Goal: Task Accomplishment & Management: Manage account settings

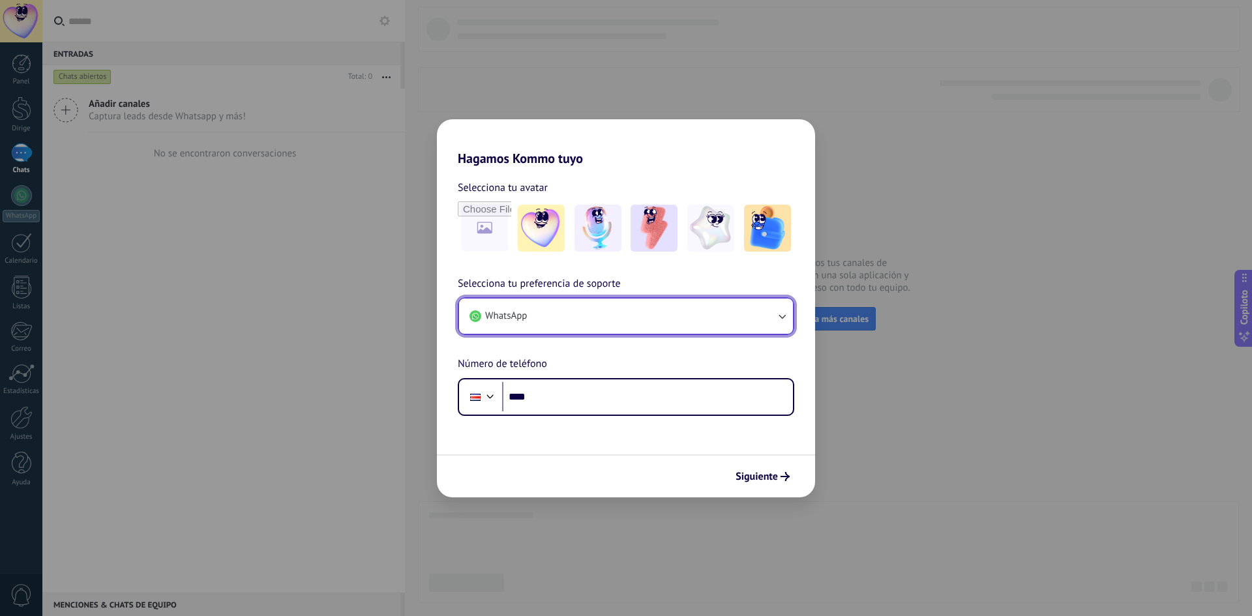
click at [610, 321] on button "WhatsApp" at bounding box center [626, 316] width 334 height 35
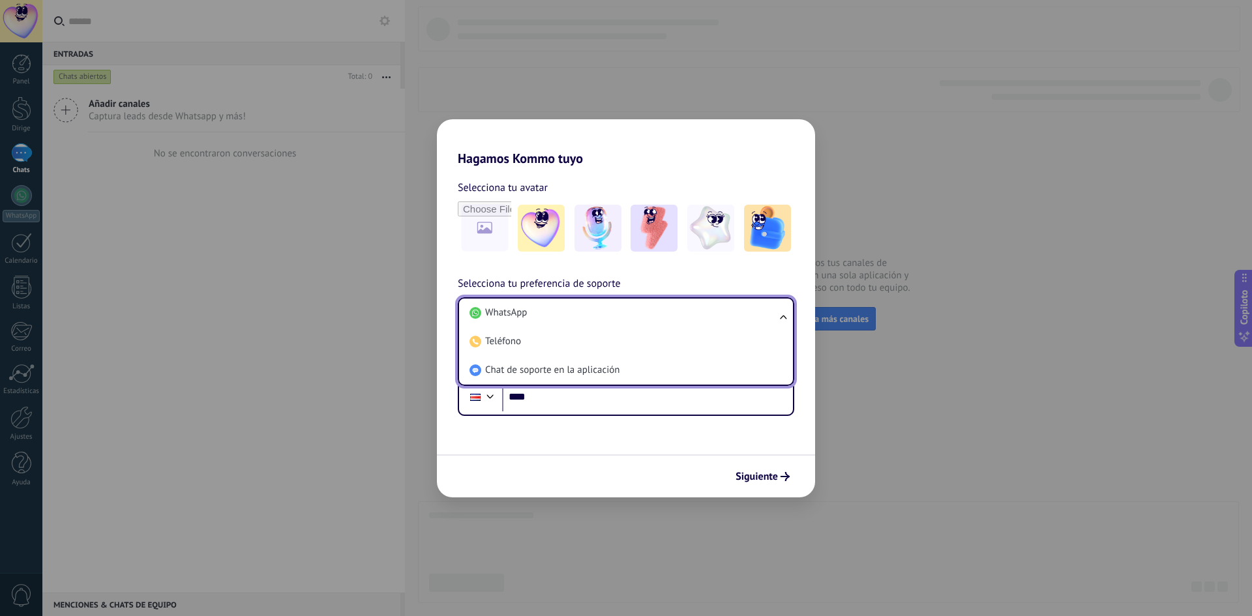
click at [565, 318] on li "WhatsApp" at bounding box center [623, 313] width 318 height 29
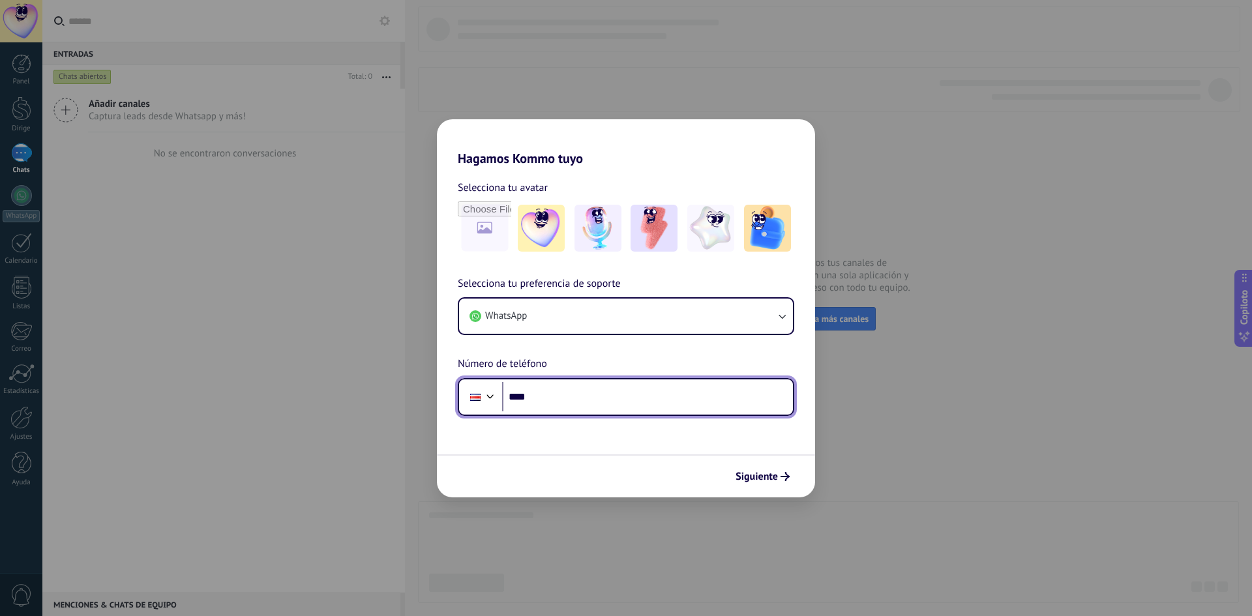
click at [574, 390] on input "****" at bounding box center [647, 397] width 291 height 30
click at [488, 398] on div at bounding box center [490, 395] width 16 height 16
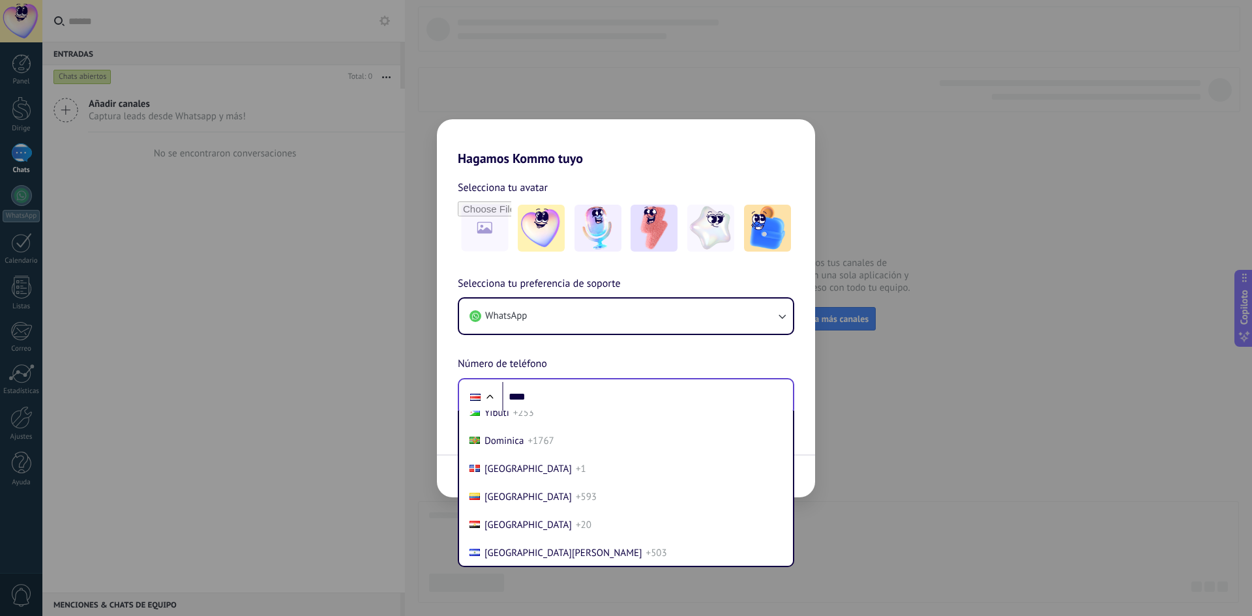
scroll to position [1468, 0]
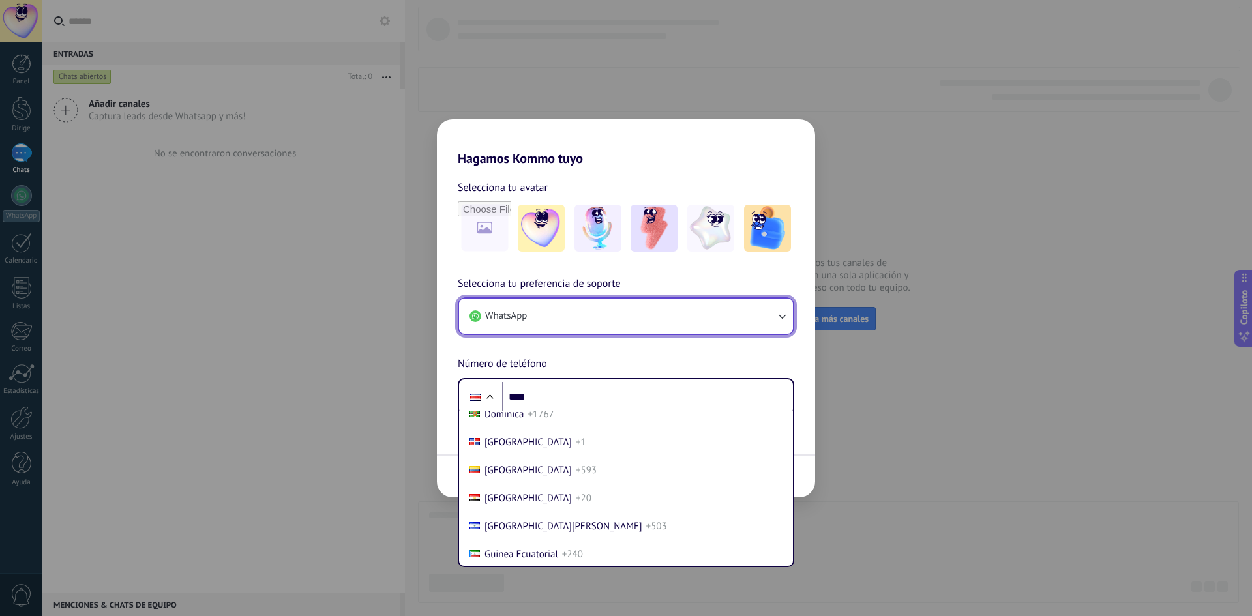
click at [541, 314] on button "WhatsApp" at bounding box center [626, 316] width 334 height 35
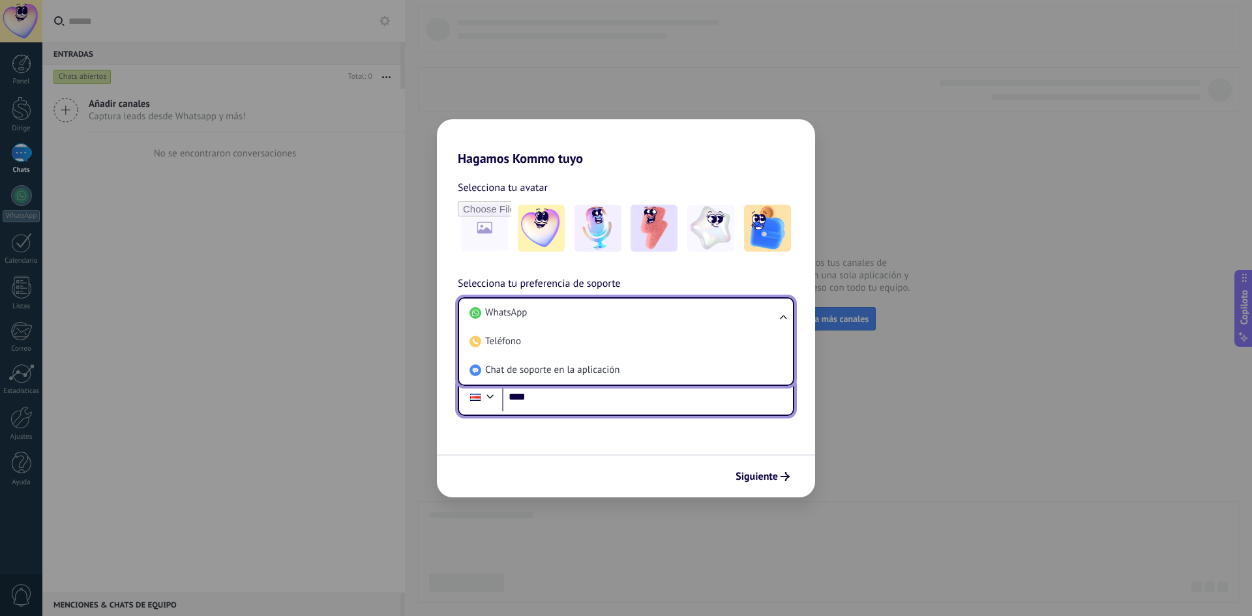
click at [571, 402] on input "****" at bounding box center [647, 397] width 291 height 30
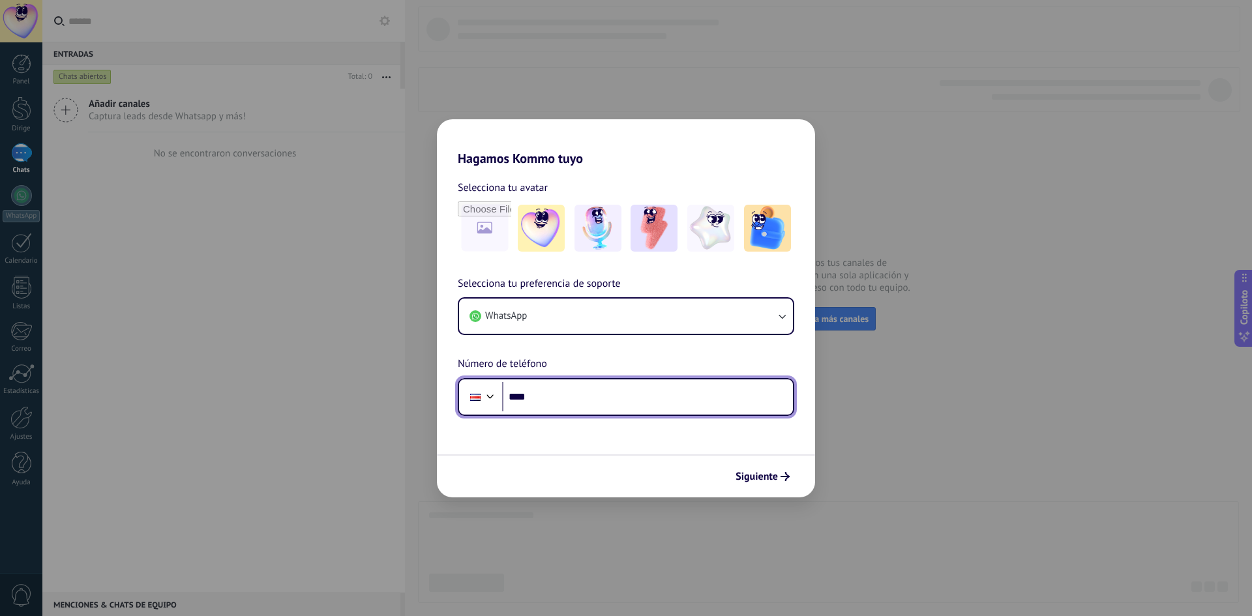
click at [488, 402] on div at bounding box center [490, 395] width 16 height 16
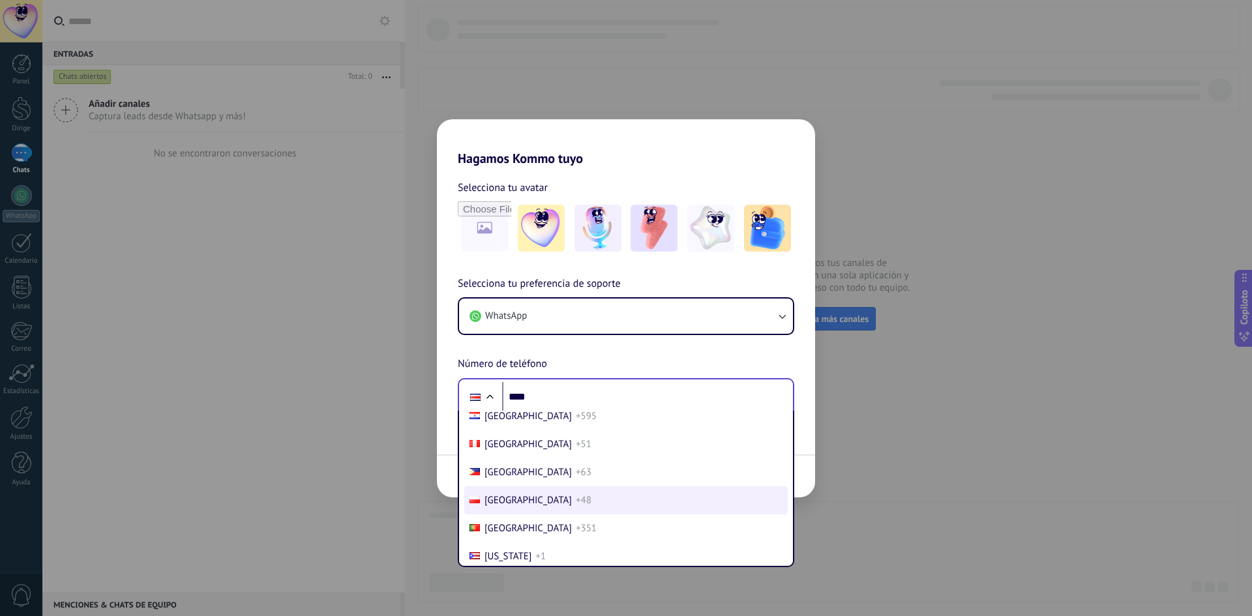
scroll to position [4076, 0]
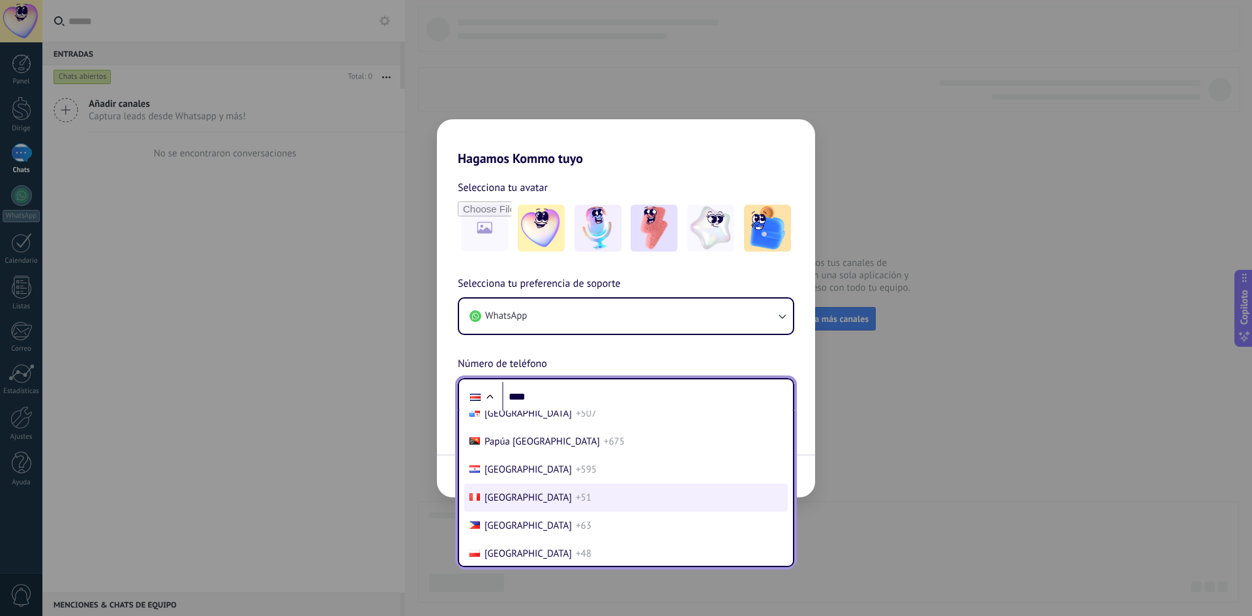
click at [497, 499] on font "[GEOGRAPHIC_DATA]" at bounding box center [527, 498] width 87 height 12
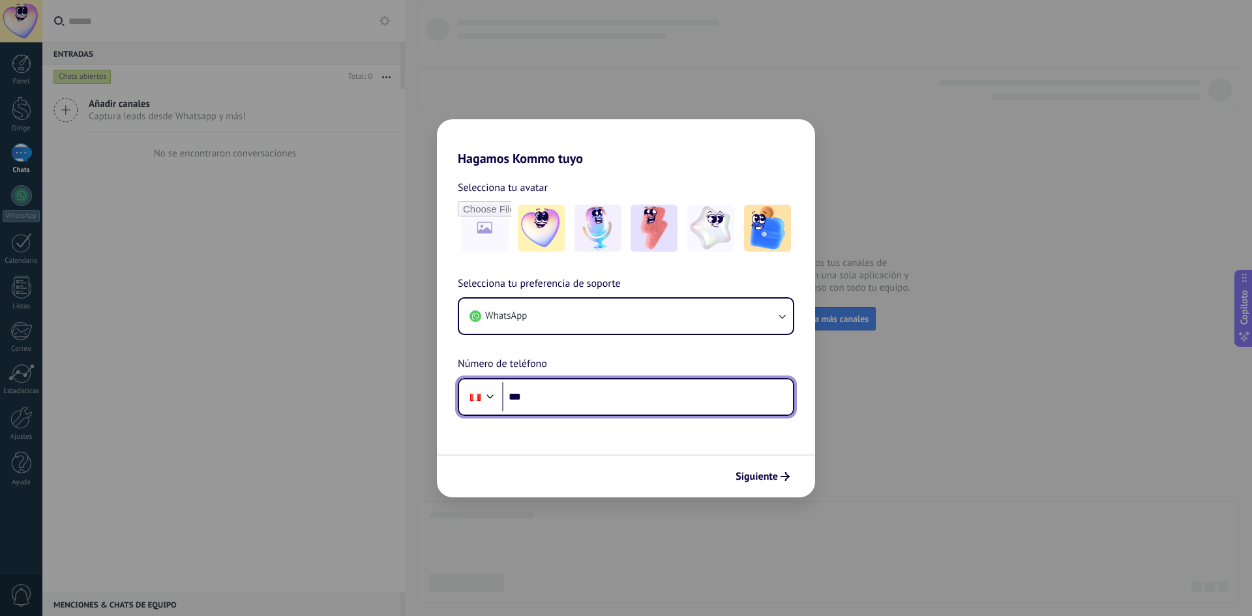
drag, startPoint x: 589, startPoint y: 396, endPoint x: 907, endPoint y: 335, distance: 324.0
click at [597, 395] on input "***" at bounding box center [647, 397] width 291 height 30
type input "**********"
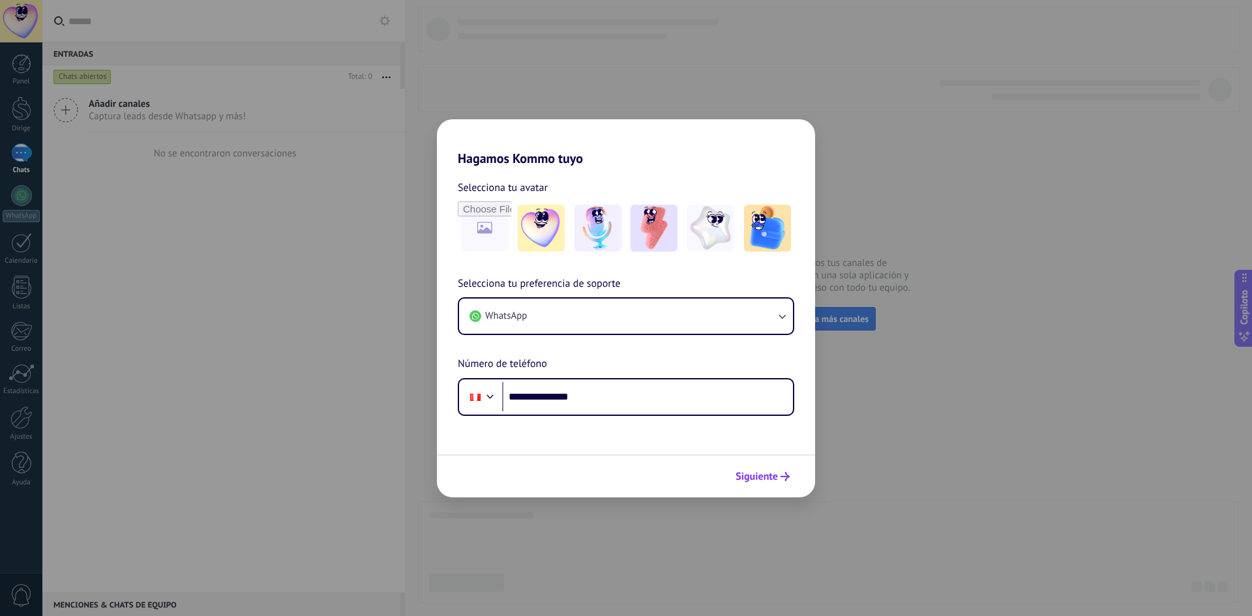
click at [759, 479] on font "Siguiente" at bounding box center [756, 476] width 42 height 13
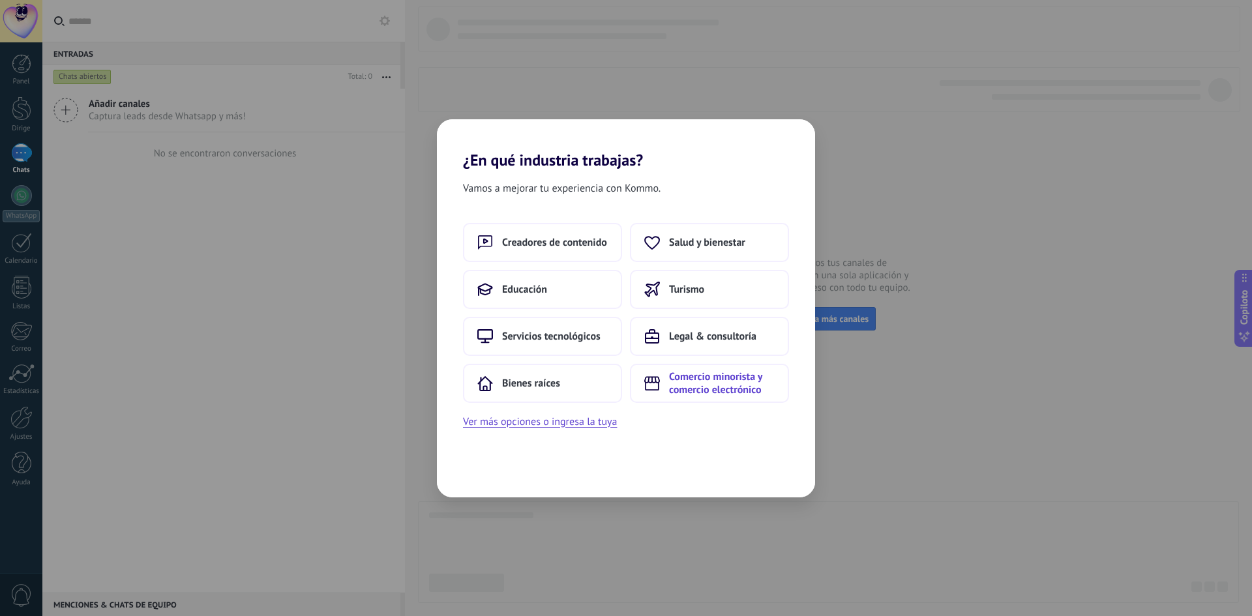
click at [713, 382] on font "Comercio minorista y comercio electrónico" at bounding box center [715, 383] width 93 height 26
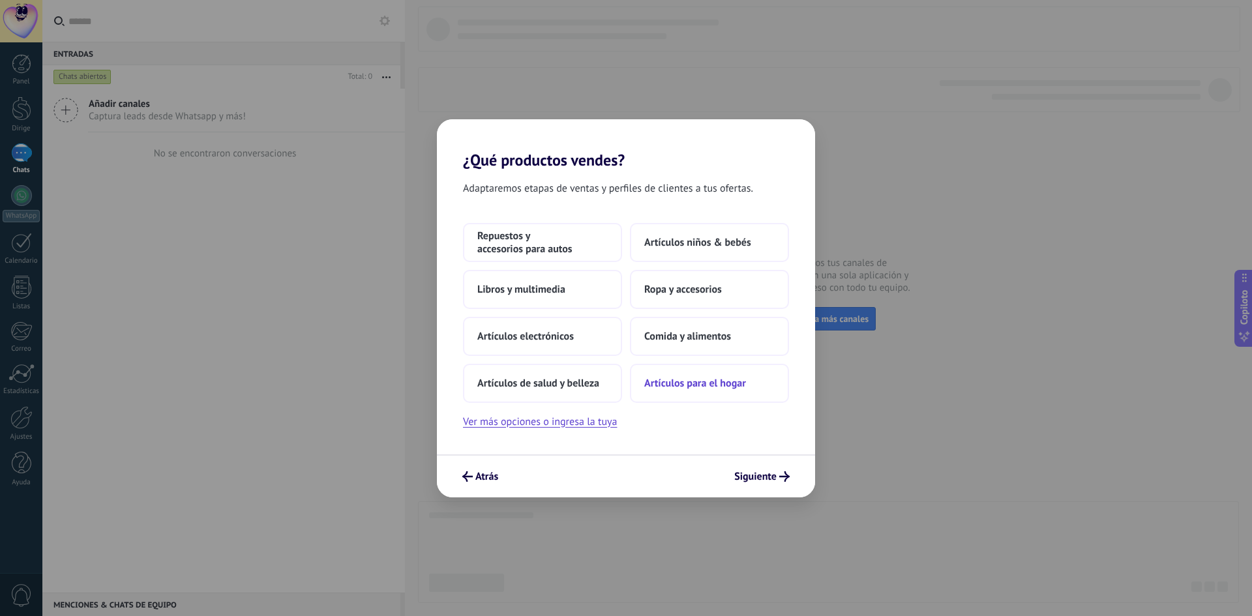
click at [687, 385] on font "Artículos para el hogar" at bounding box center [695, 383] width 102 height 13
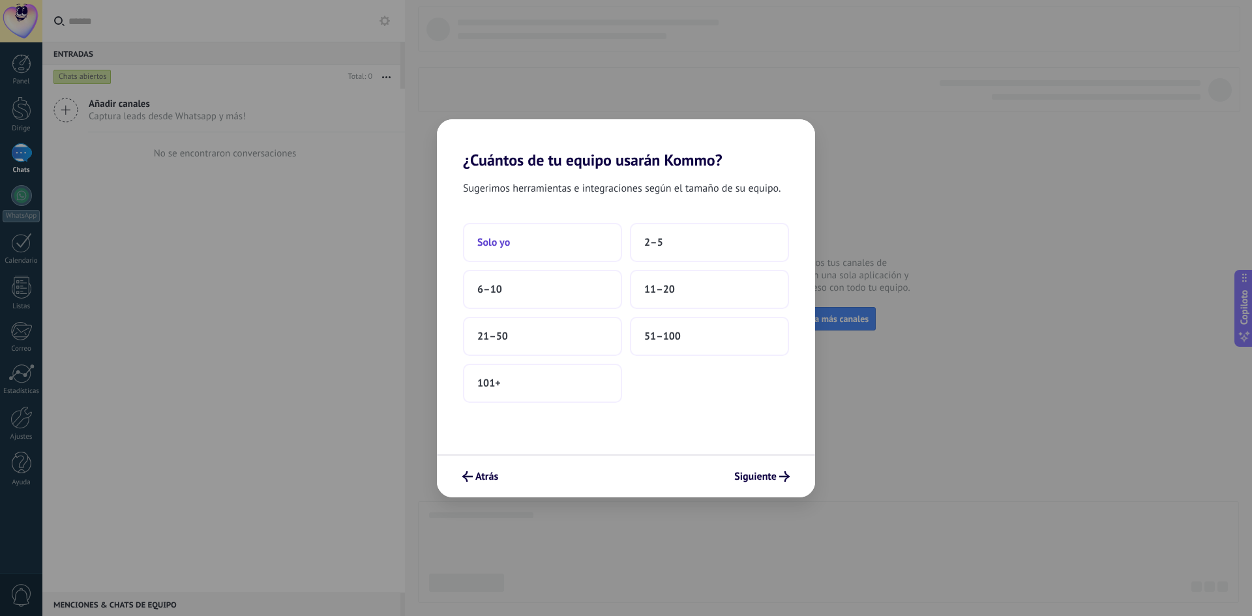
click at [499, 243] on font "Solo yo" at bounding box center [493, 242] width 33 height 13
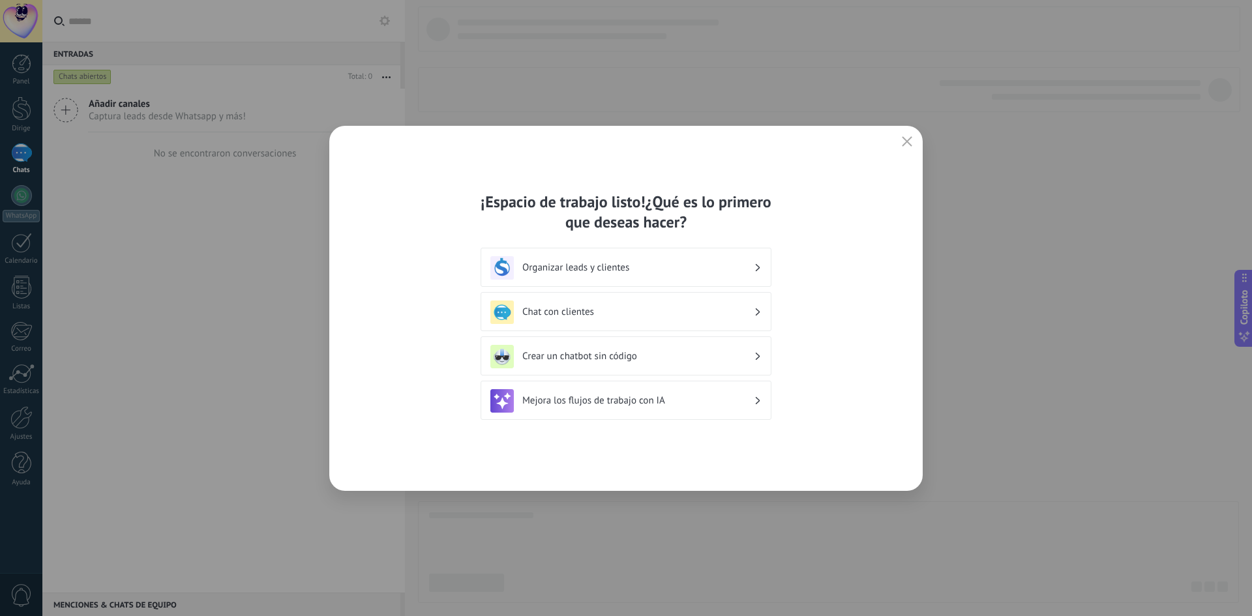
click at [593, 268] on font "Organizar leads y clientes" at bounding box center [575, 267] width 107 height 12
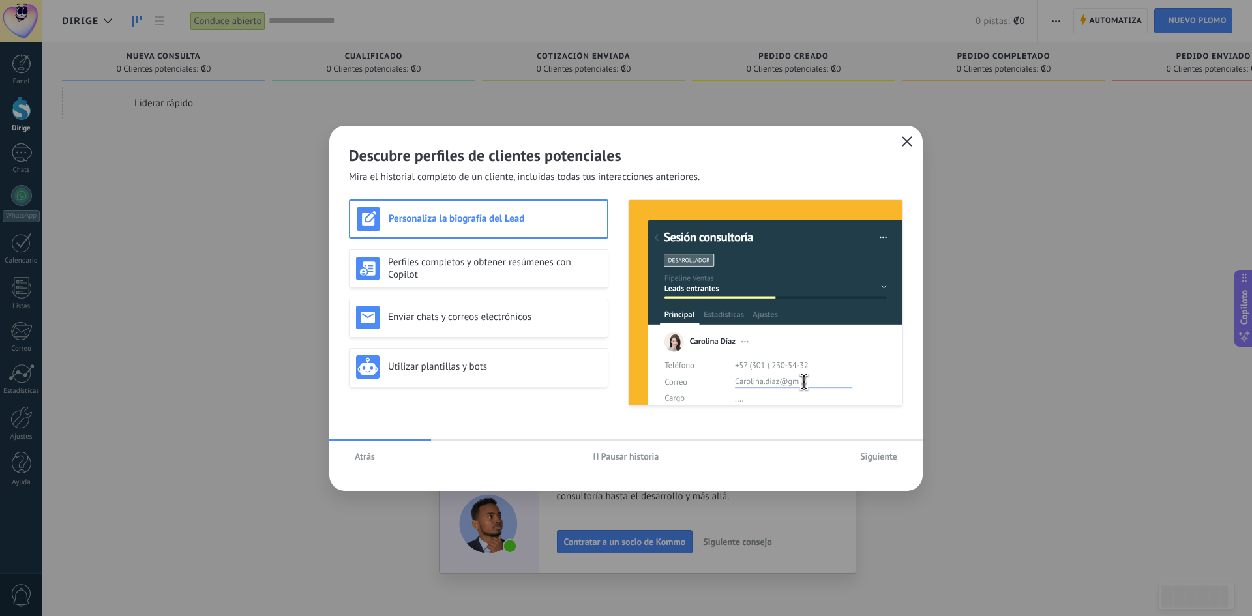
click at [904, 140] on icon "button" at bounding box center [907, 141] width 10 height 10
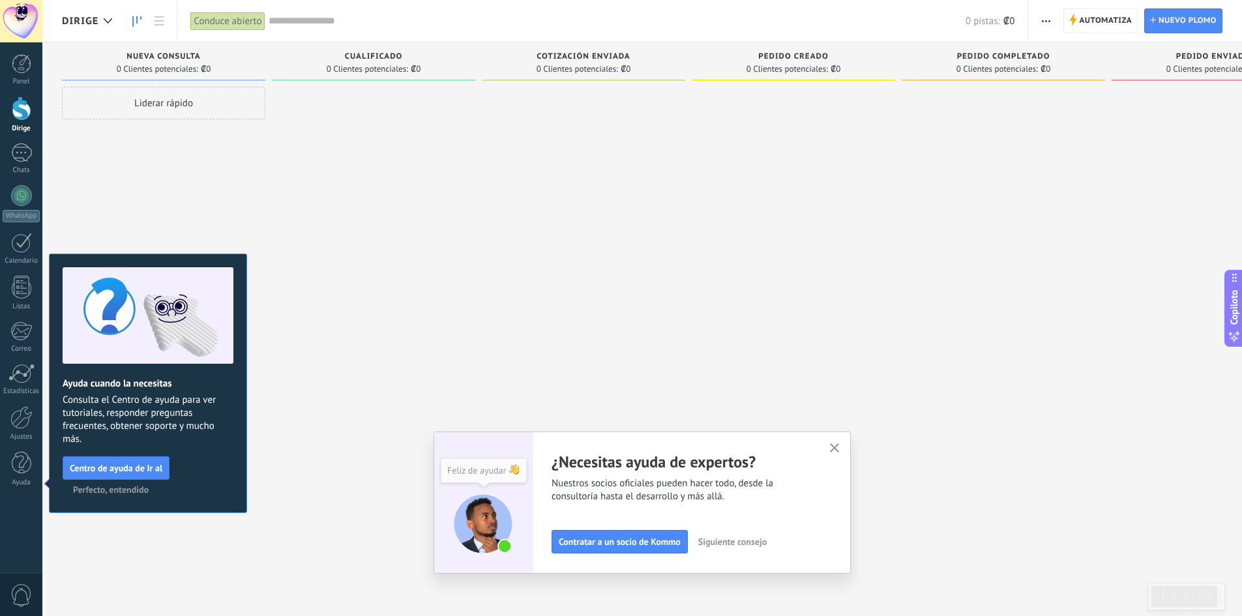
click at [836, 443] on button "button" at bounding box center [835, 449] width 16 height 18
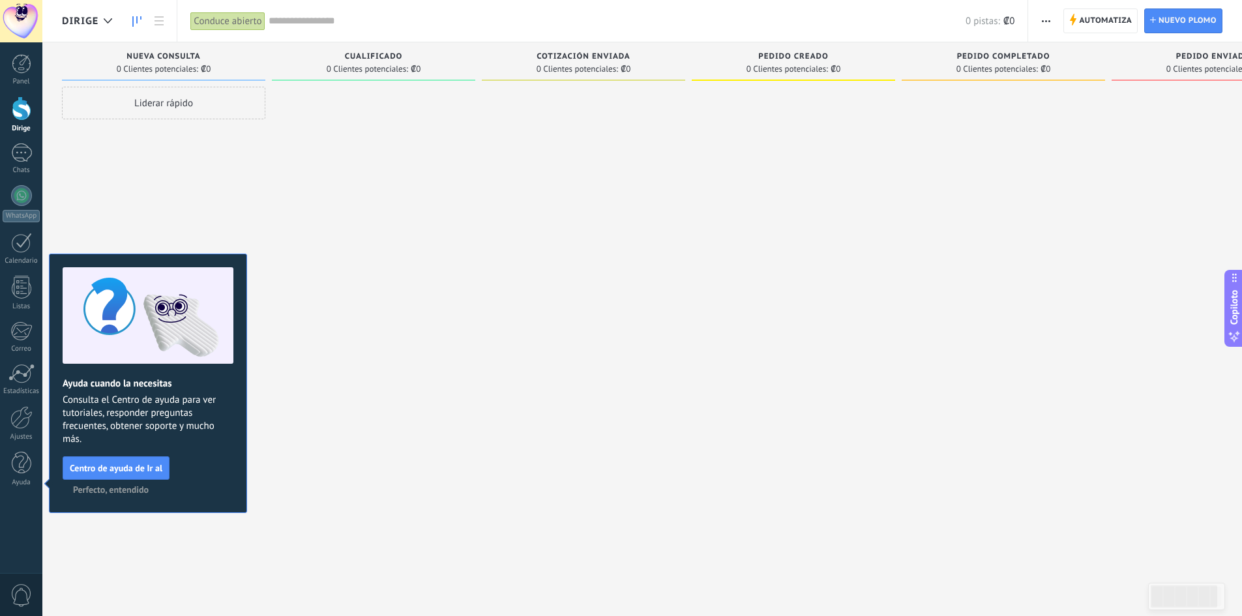
click at [179, 192] on div "Liderar rápido" at bounding box center [163, 310] width 203 height 446
click at [106, 17] on div at bounding box center [108, 20] width 22 height 25
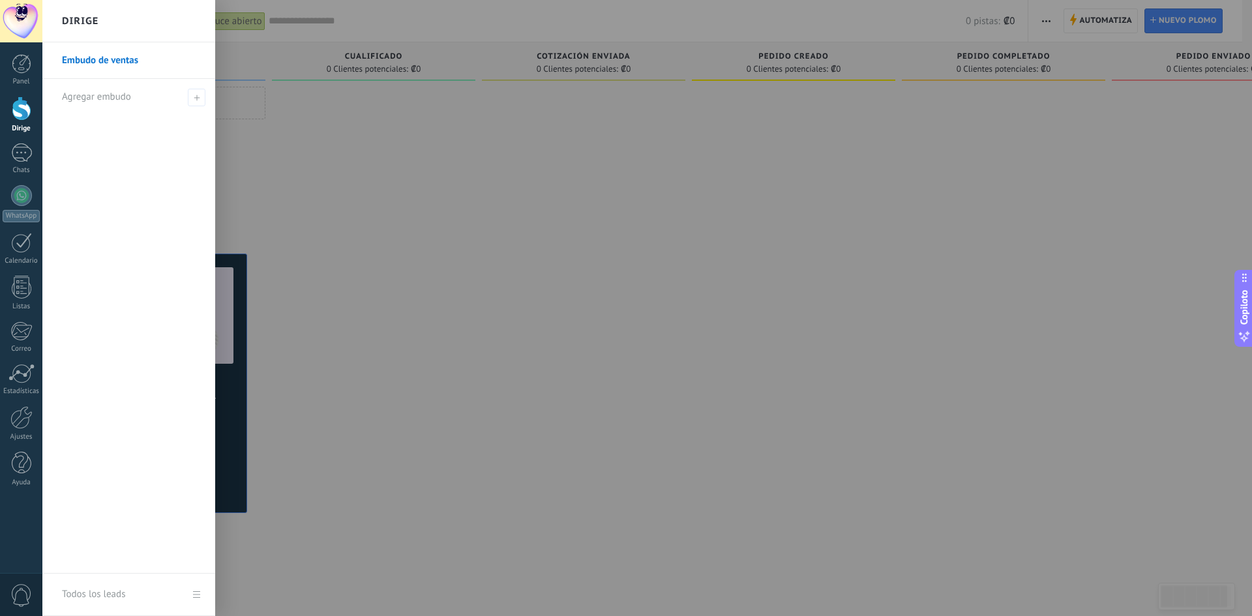
drag, startPoint x: 339, startPoint y: 139, endPoint x: 320, endPoint y: 148, distance: 21.0
click at [340, 140] on div at bounding box center [668, 308] width 1252 height 616
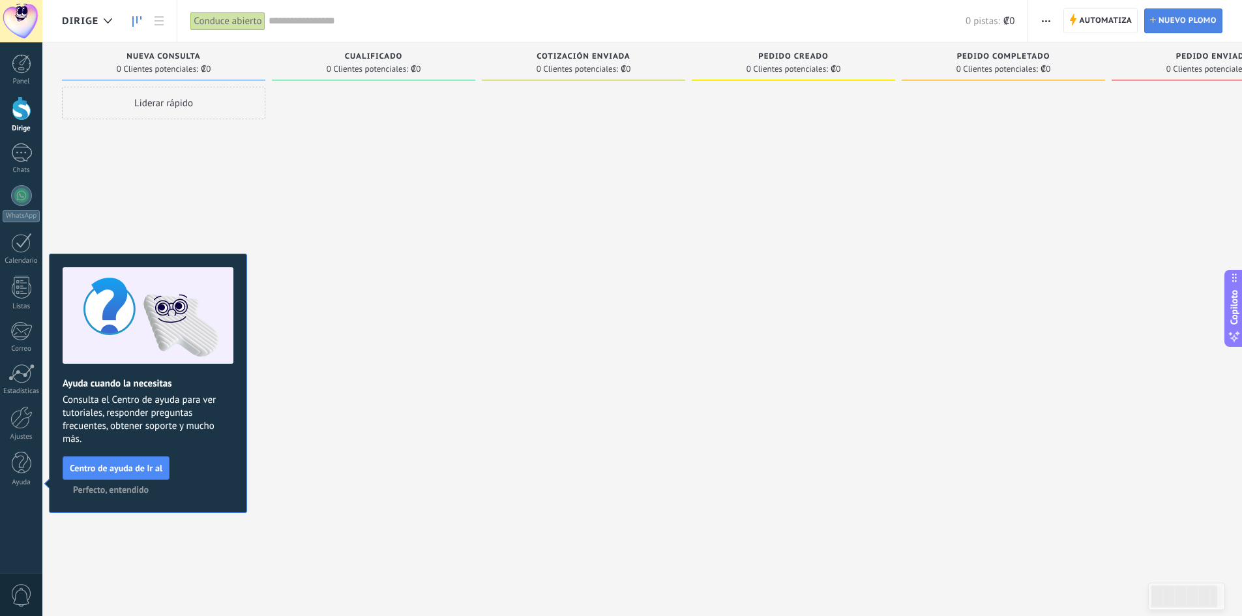
click at [1190, 23] on font "Nuevo plomo" at bounding box center [1187, 21] width 58 height 10
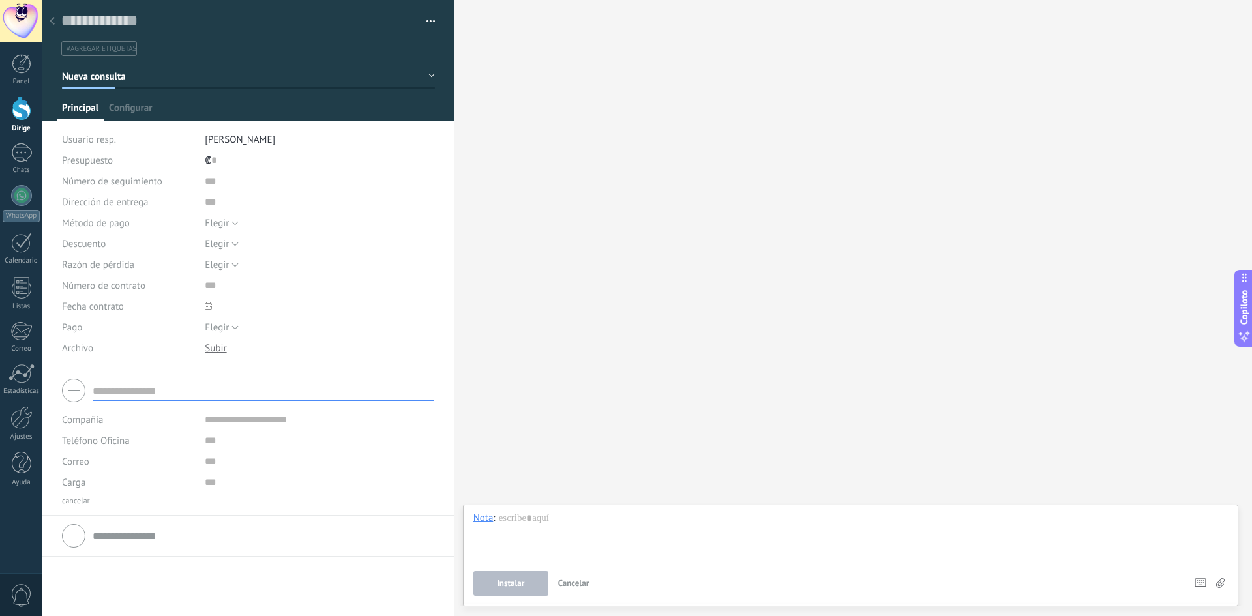
drag, startPoint x: 630, startPoint y: 98, endPoint x: 669, endPoint y: 101, distance: 38.6
click at [631, 98] on div "Buscar Carga más Participantes: 0 Agregar usuario Bots: 0" at bounding box center [853, 308] width 798 height 616
click at [51, 21] on use at bounding box center [52, 21] width 5 height 8
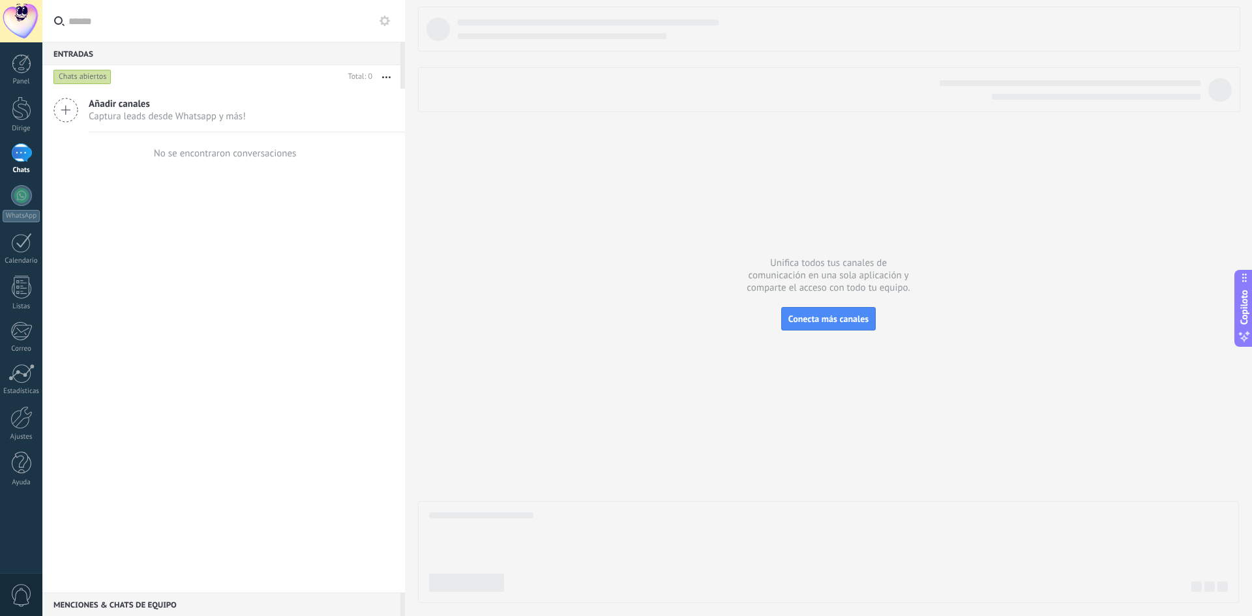
click at [19, 20] on div at bounding box center [21, 21] width 42 height 42
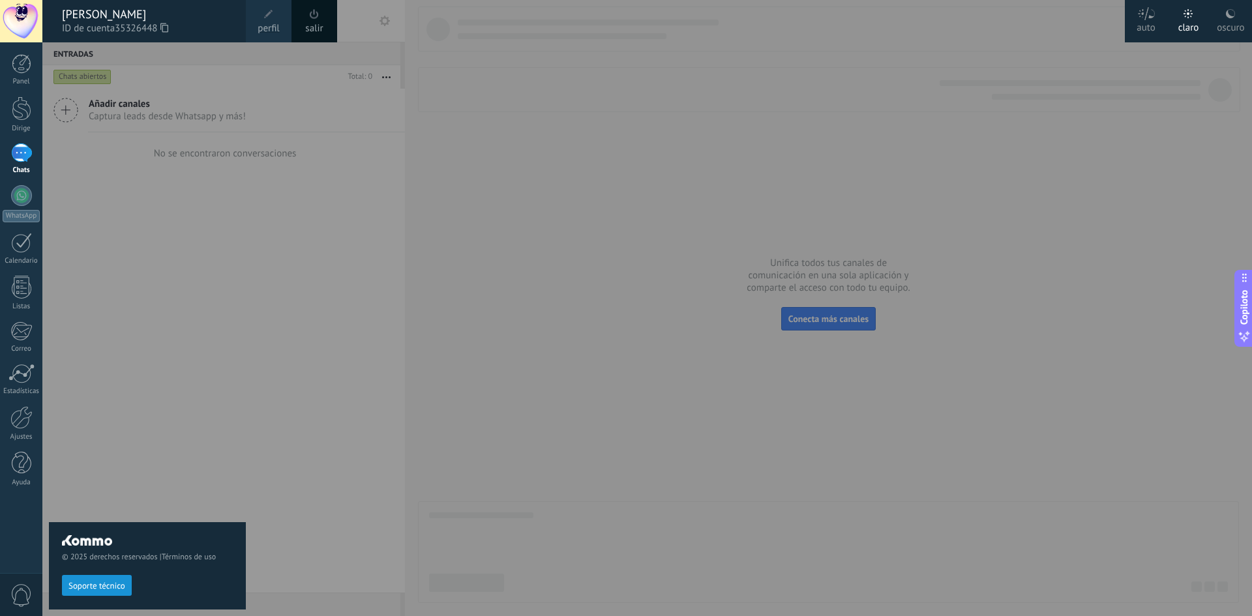
click at [591, 199] on div at bounding box center [668, 308] width 1252 height 616
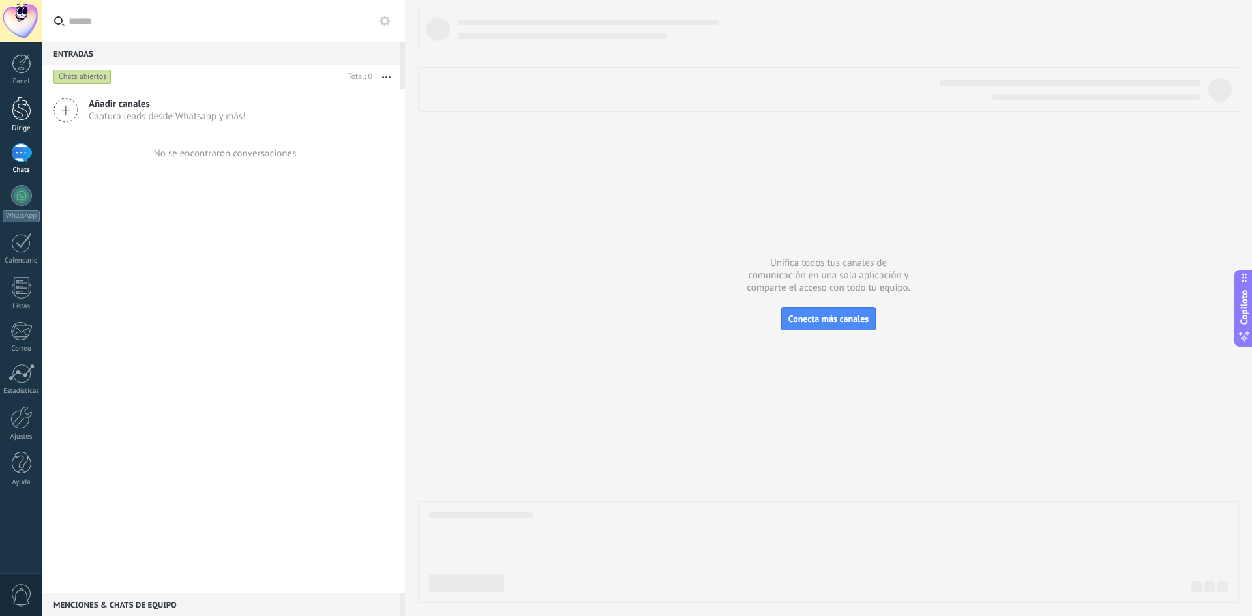
click at [23, 112] on div at bounding box center [22, 108] width 20 height 24
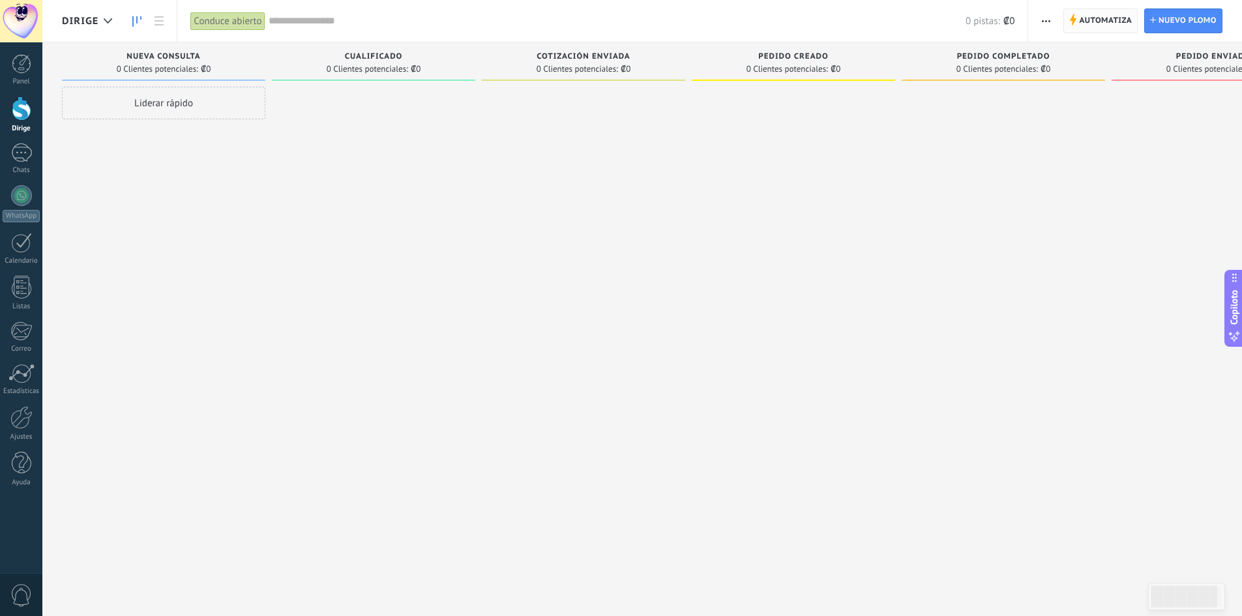
click at [1098, 22] on font "Automatiza" at bounding box center [1105, 21] width 53 height 10
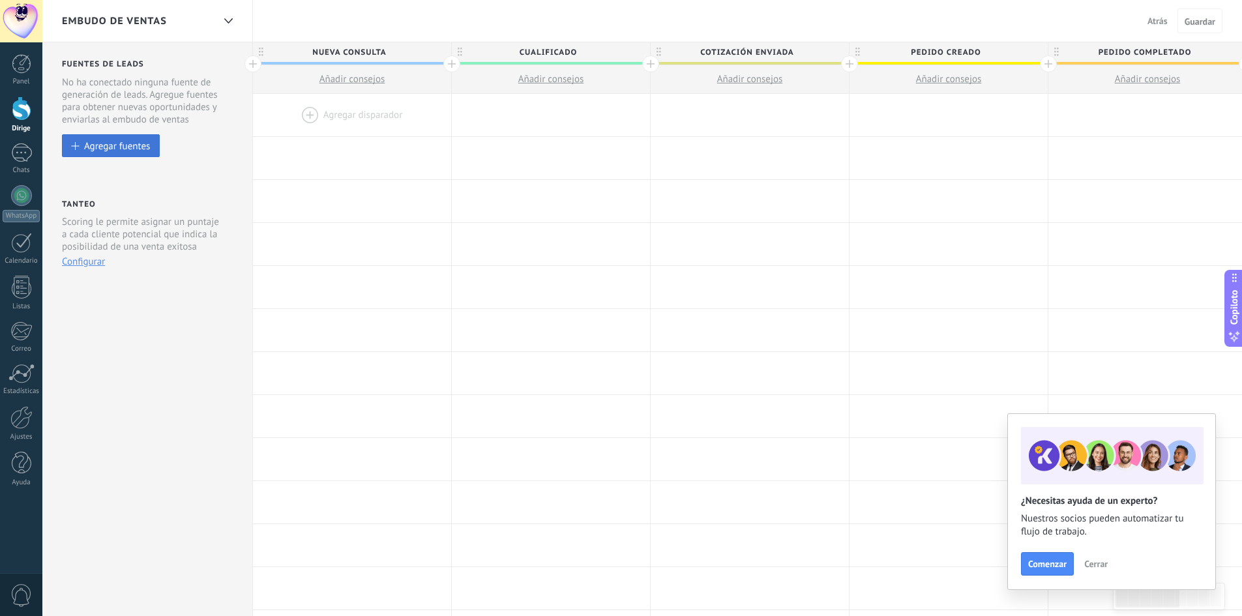
click at [123, 149] on font "Agregar fuentes" at bounding box center [117, 146] width 66 height 12
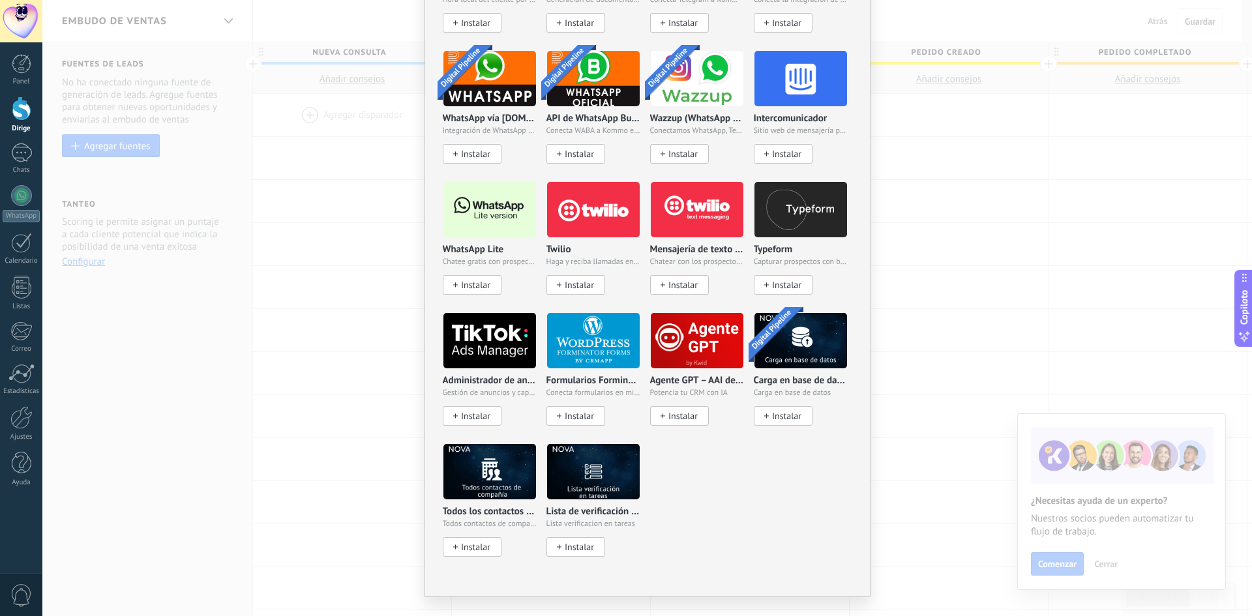
scroll to position [1157, 0]
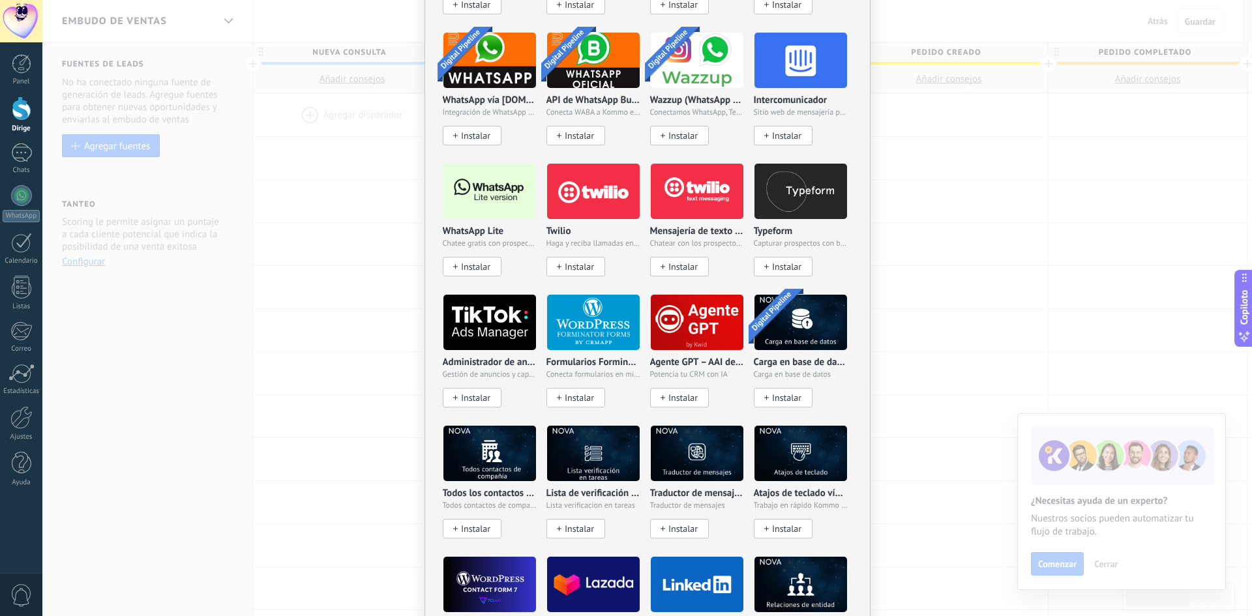
click at [467, 265] on font "Instalar" at bounding box center [475, 267] width 29 height 12
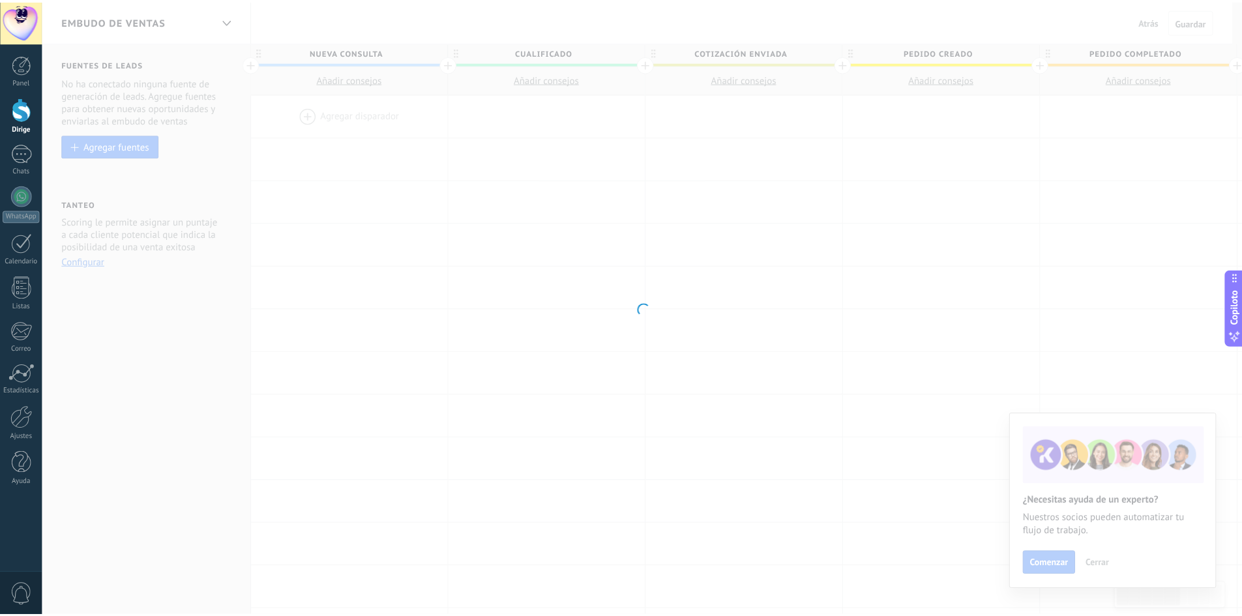
scroll to position [0, 0]
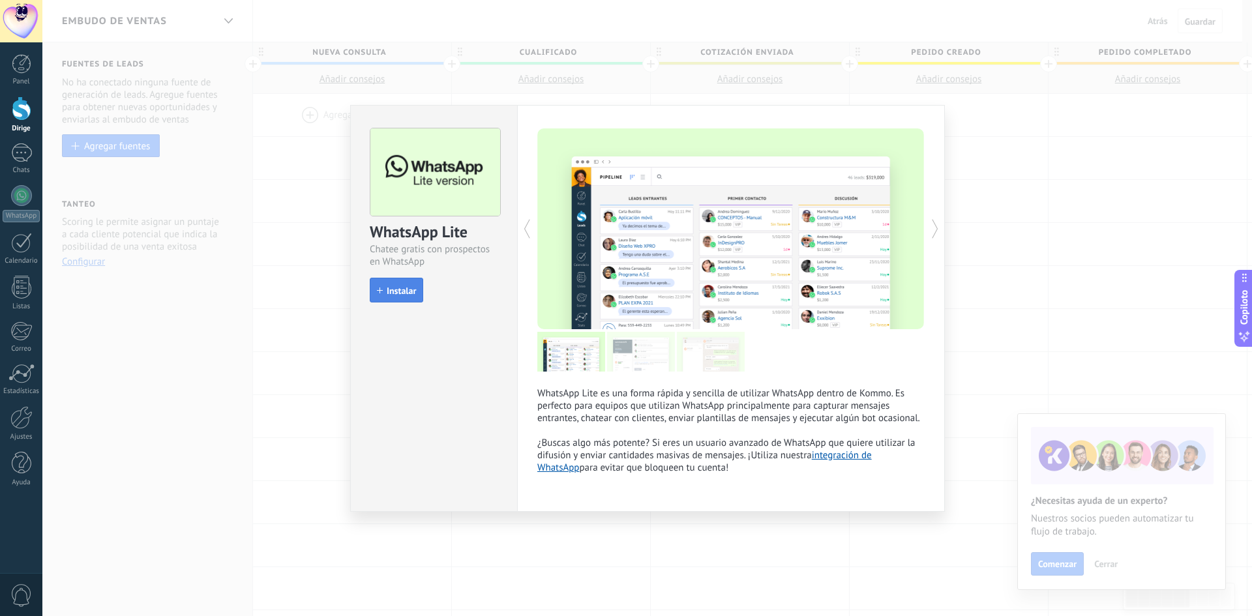
click at [394, 293] on font "Instalar" at bounding box center [401, 291] width 29 height 12
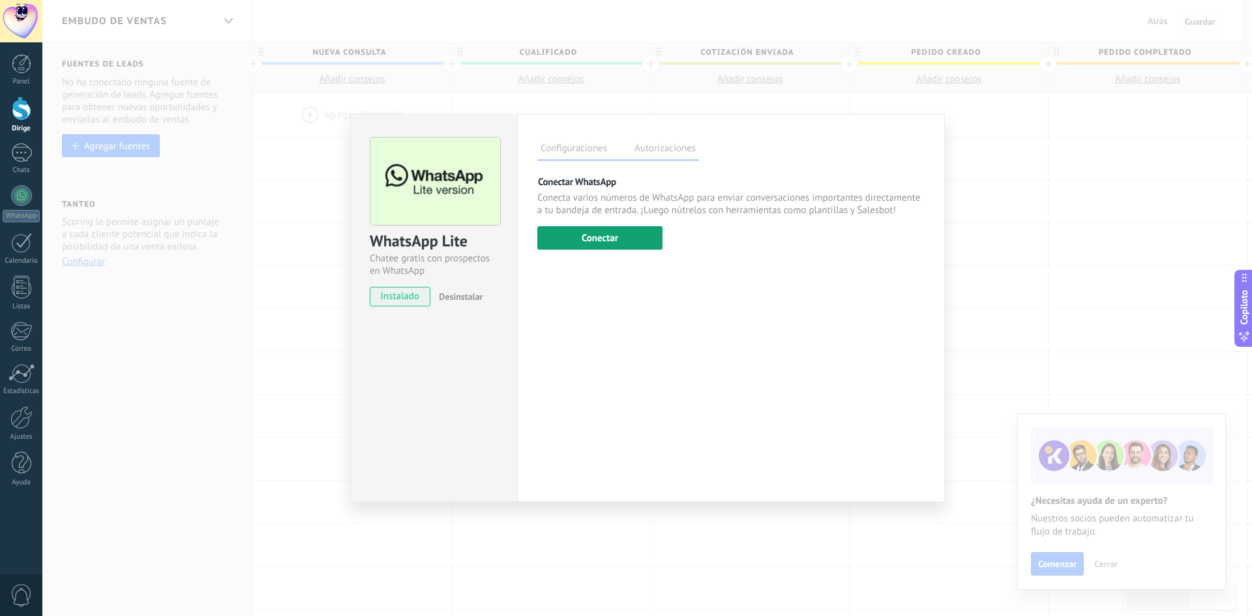
click at [582, 237] on font "Conectar" at bounding box center [600, 238] width 37 height 12
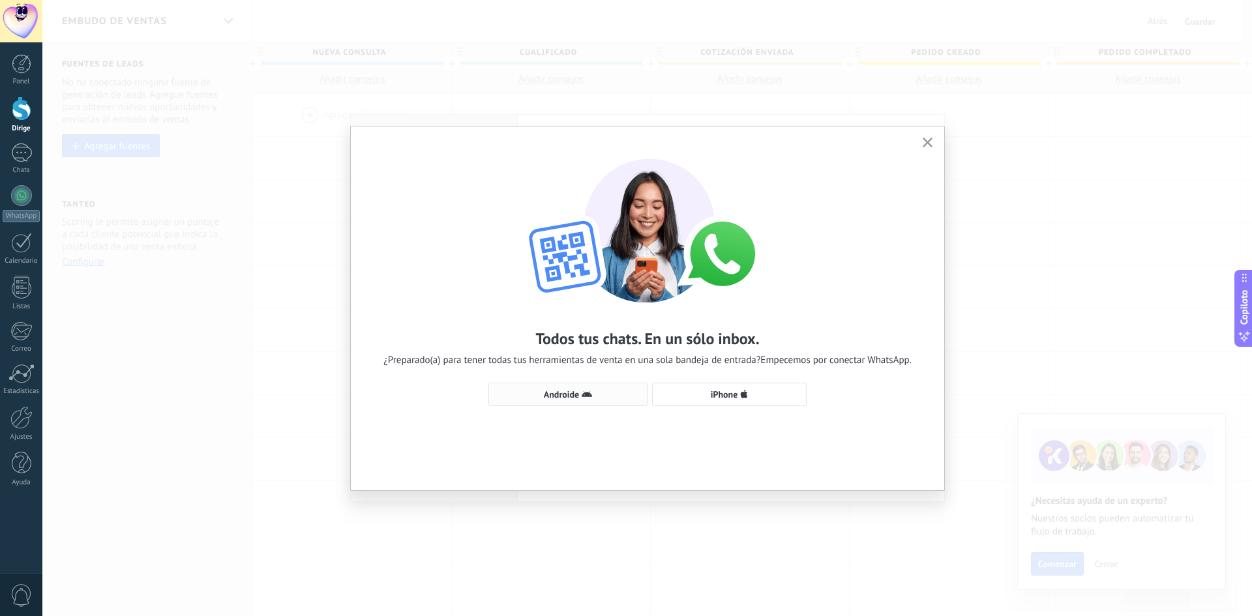
click at [566, 393] on font "Androide" at bounding box center [562, 395] width 36 height 12
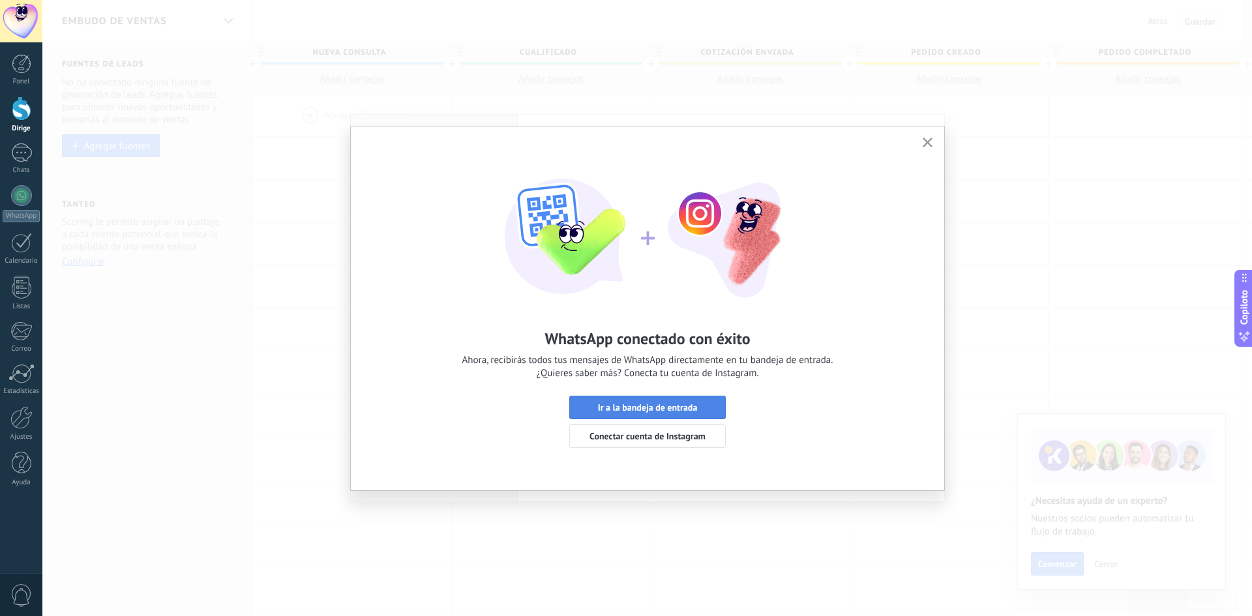
click at [677, 412] on font "Ir a la bandeja de entrada" at bounding box center [648, 408] width 100 height 12
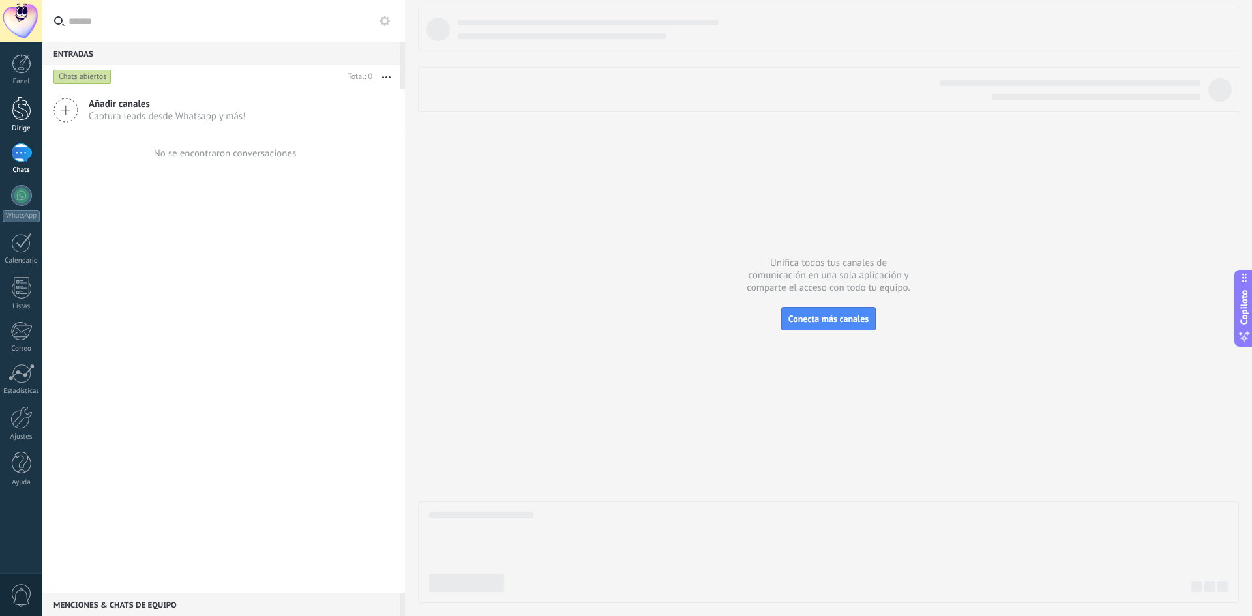
click at [23, 113] on div at bounding box center [22, 108] width 20 height 24
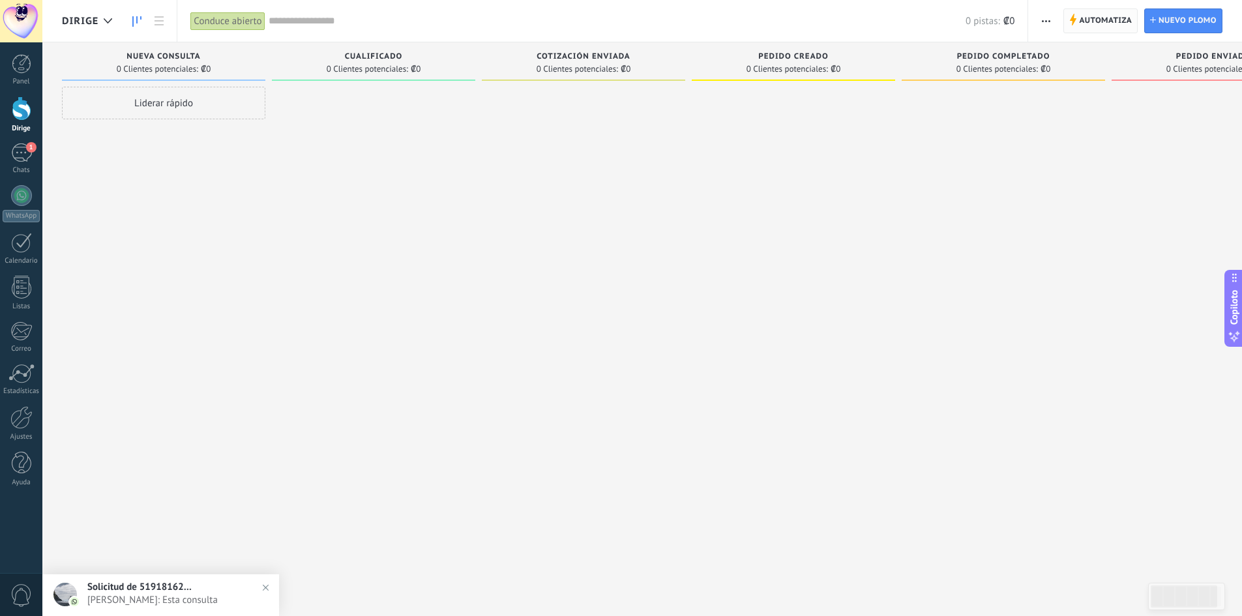
click at [1110, 22] on font "Automatiza" at bounding box center [1105, 21] width 53 height 10
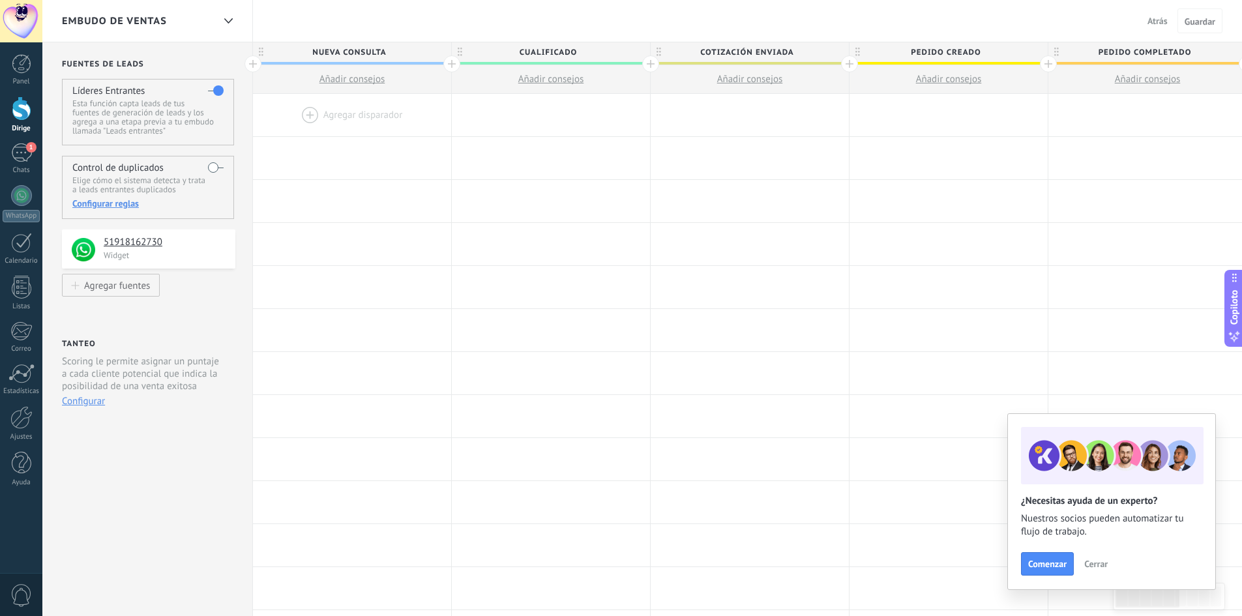
click at [1157, 23] on font "Atrás" at bounding box center [1157, 21] width 20 height 12
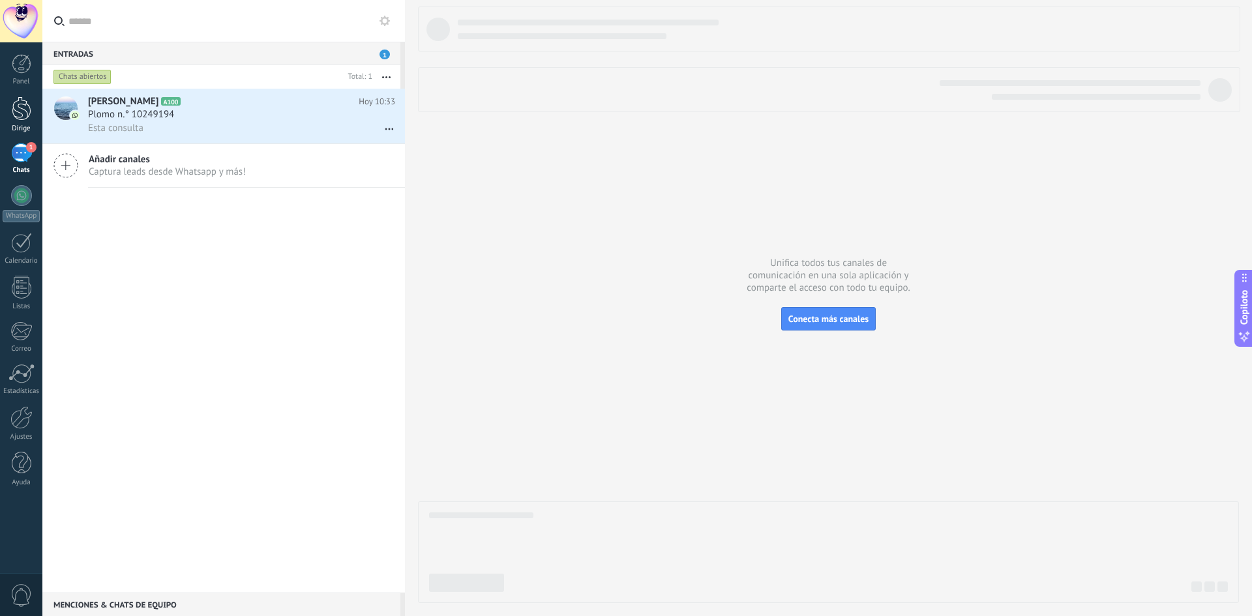
click at [22, 120] on div at bounding box center [22, 108] width 20 height 24
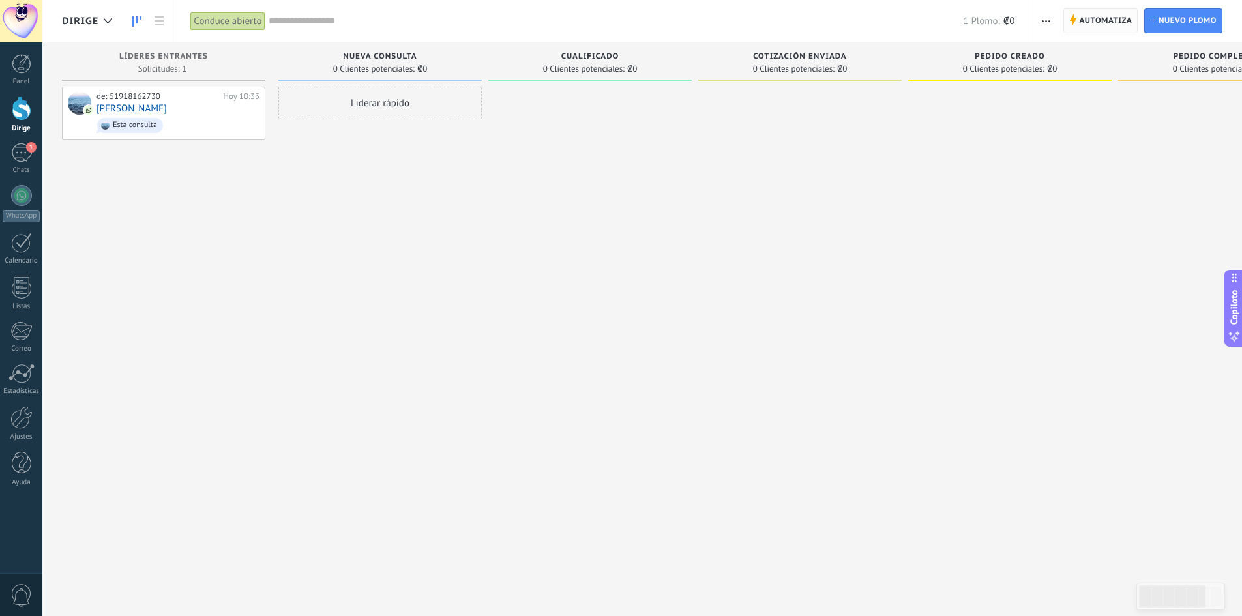
click at [1107, 20] on font "Automatiza" at bounding box center [1105, 21] width 53 height 10
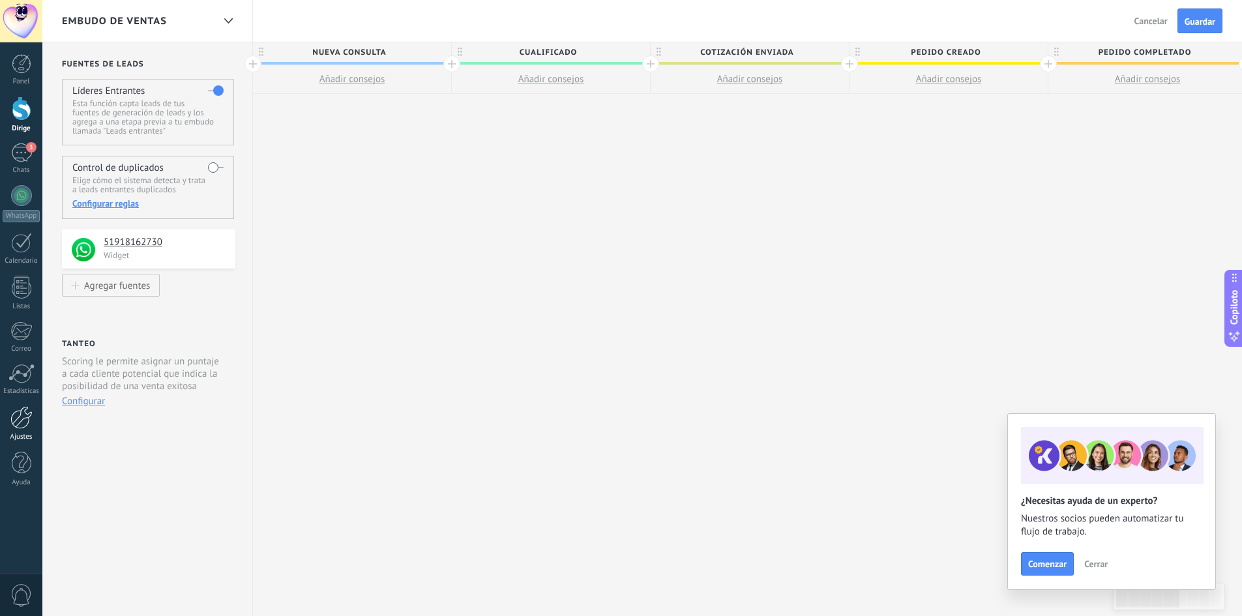
click at [20, 421] on div at bounding box center [21, 417] width 22 height 23
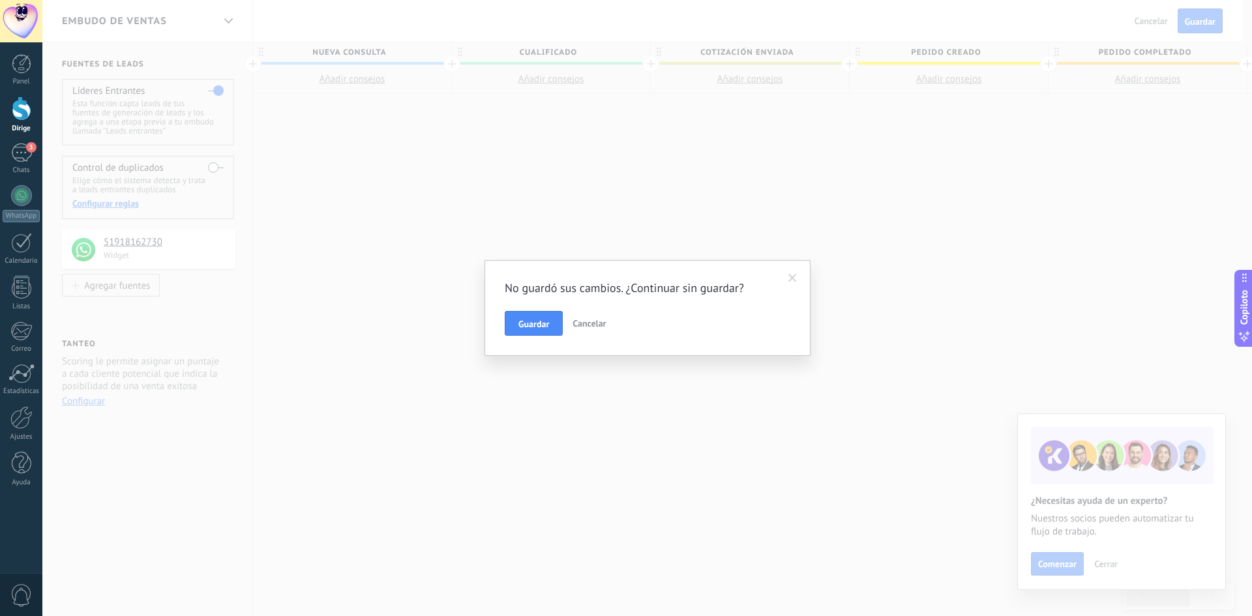
click at [587, 326] on font "Cancelar" at bounding box center [588, 323] width 33 height 12
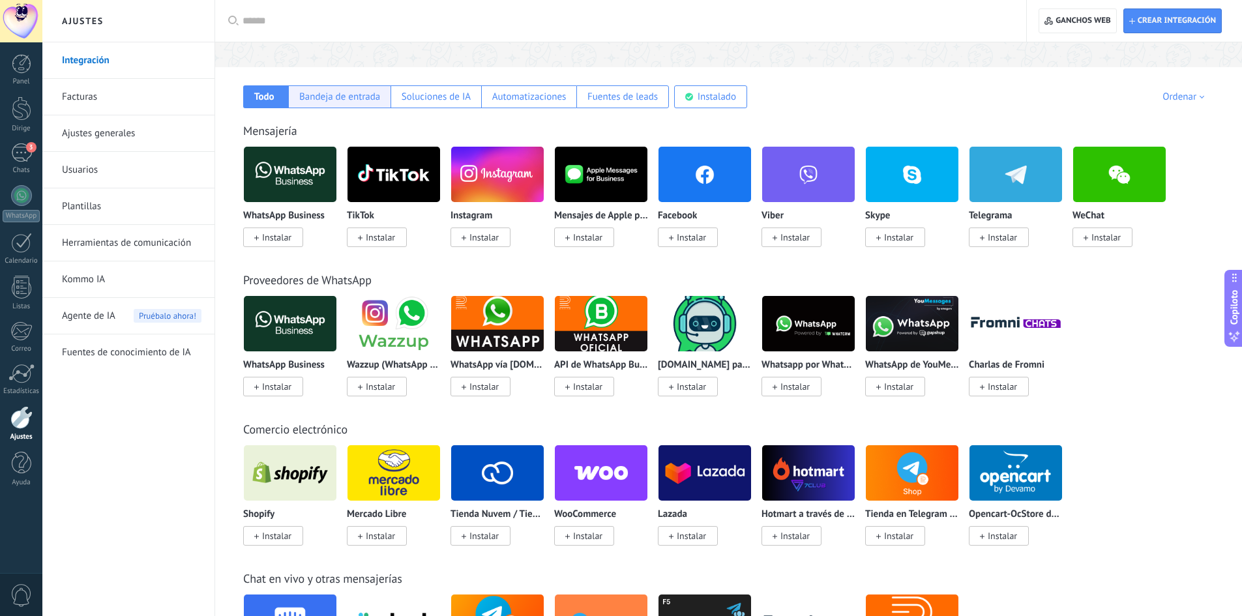
scroll to position [196, 0]
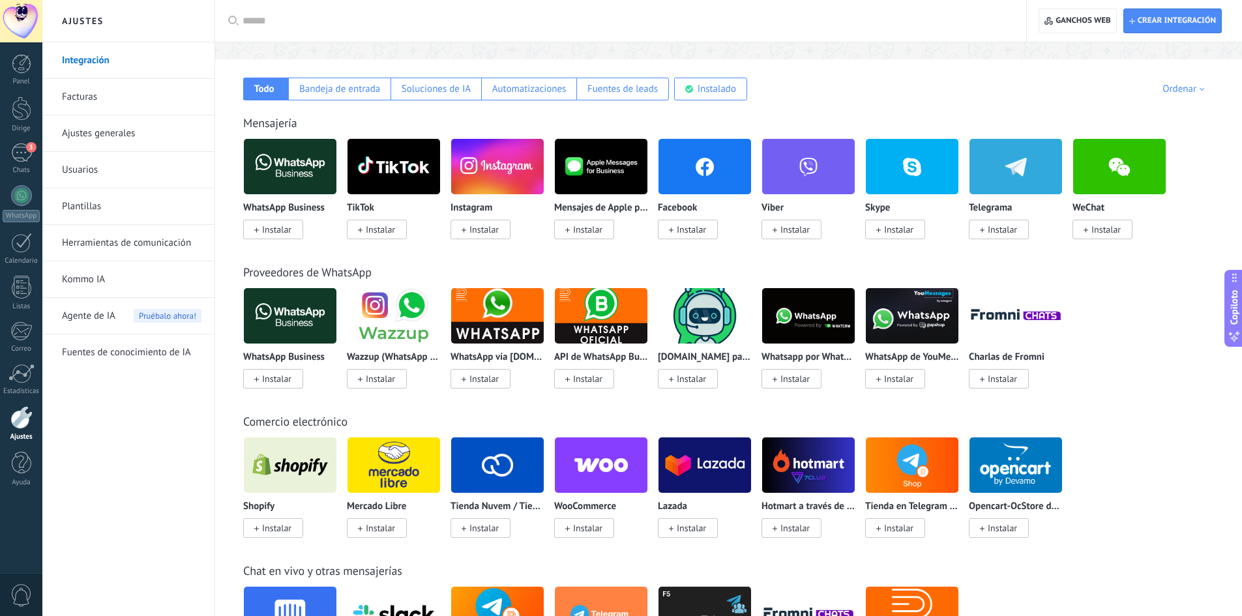
click at [91, 314] on font "Agente de IA" at bounding box center [88, 316] width 53 height 12
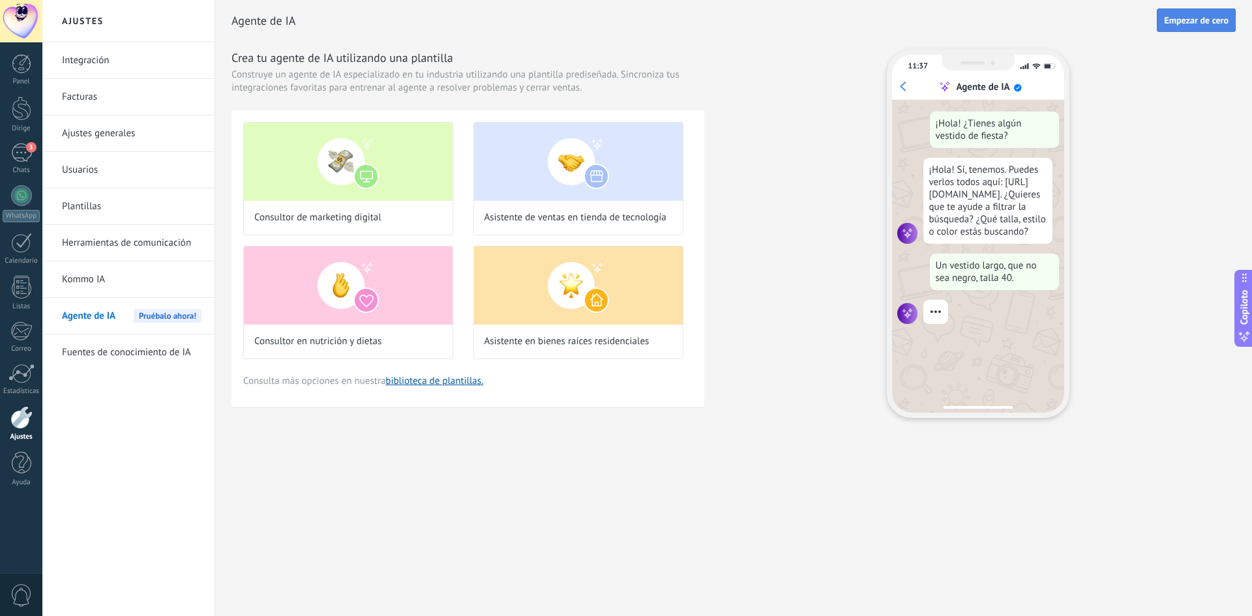
click at [1201, 21] on font "Empezar de cero" at bounding box center [1196, 20] width 65 height 12
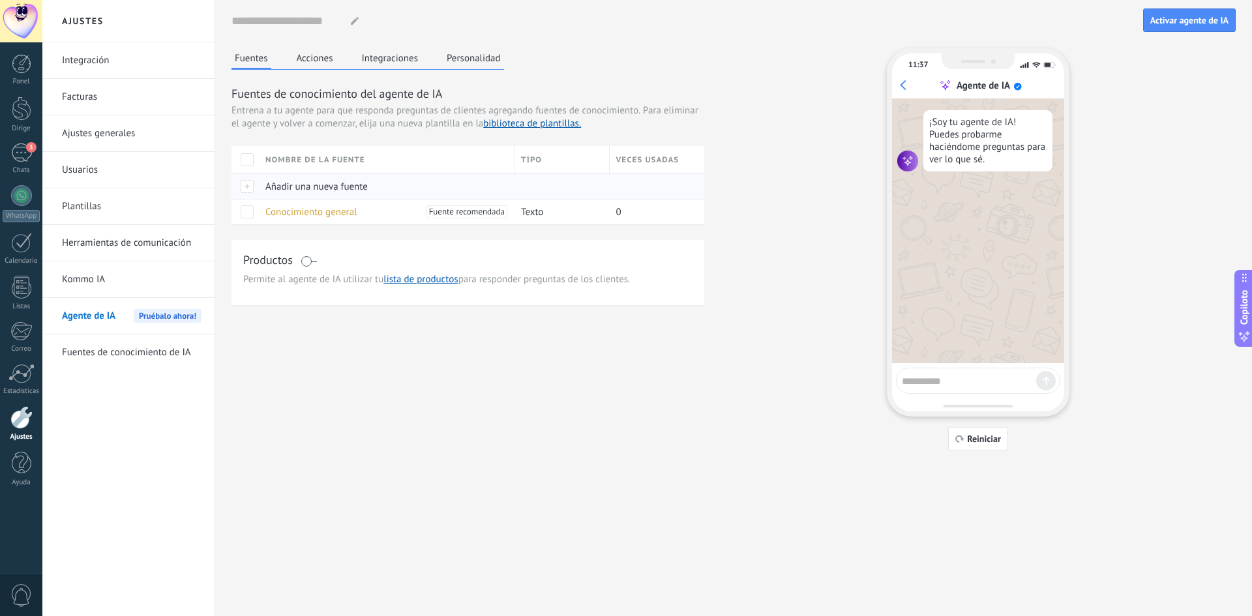
click at [311, 189] on font "Añadir una nueva fuente" at bounding box center [316, 187] width 102 height 12
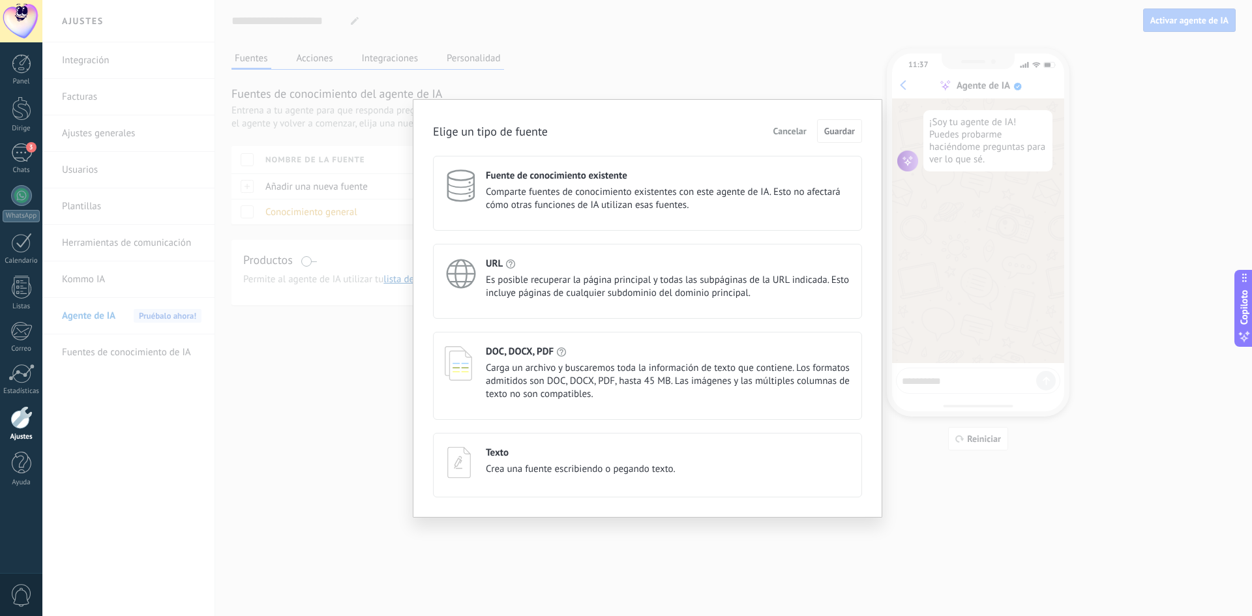
click at [574, 282] on font "Es posible recuperar la página principal y todas las subpáginas de la URL indic…" at bounding box center [667, 286] width 363 height 25
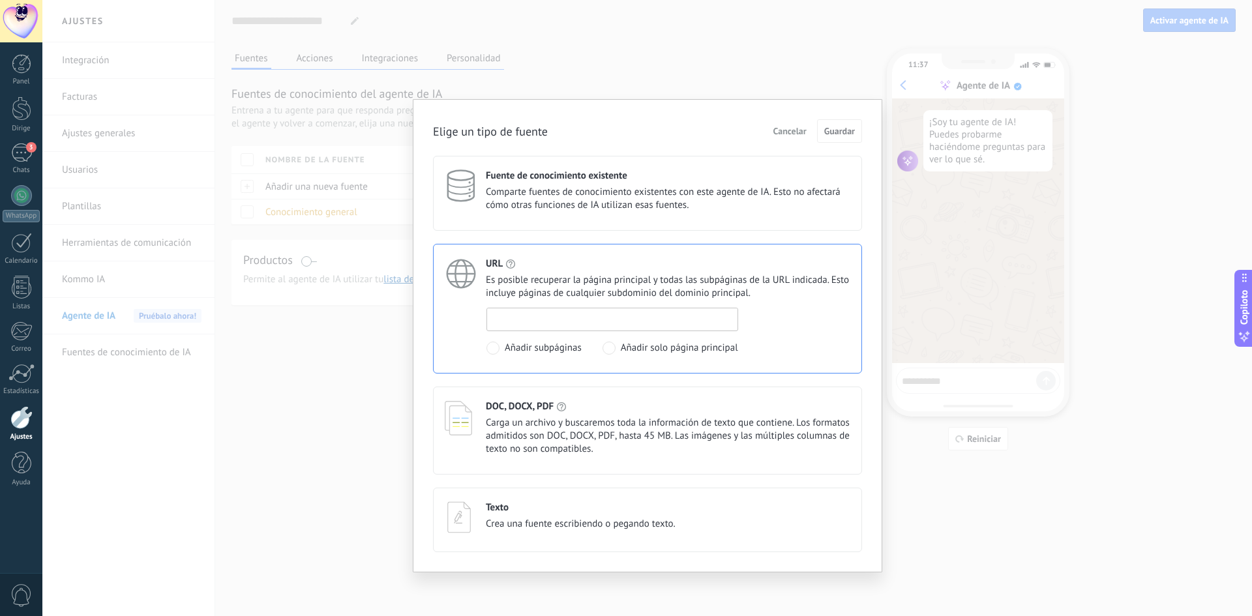
click at [578, 316] on input at bounding box center [612, 318] width 250 height 21
click at [517, 308] on input at bounding box center [612, 318] width 250 height 21
click at [537, 316] on input at bounding box center [612, 318] width 250 height 21
click at [535, 324] on input at bounding box center [612, 318] width 250 height 21
paste input "**********"
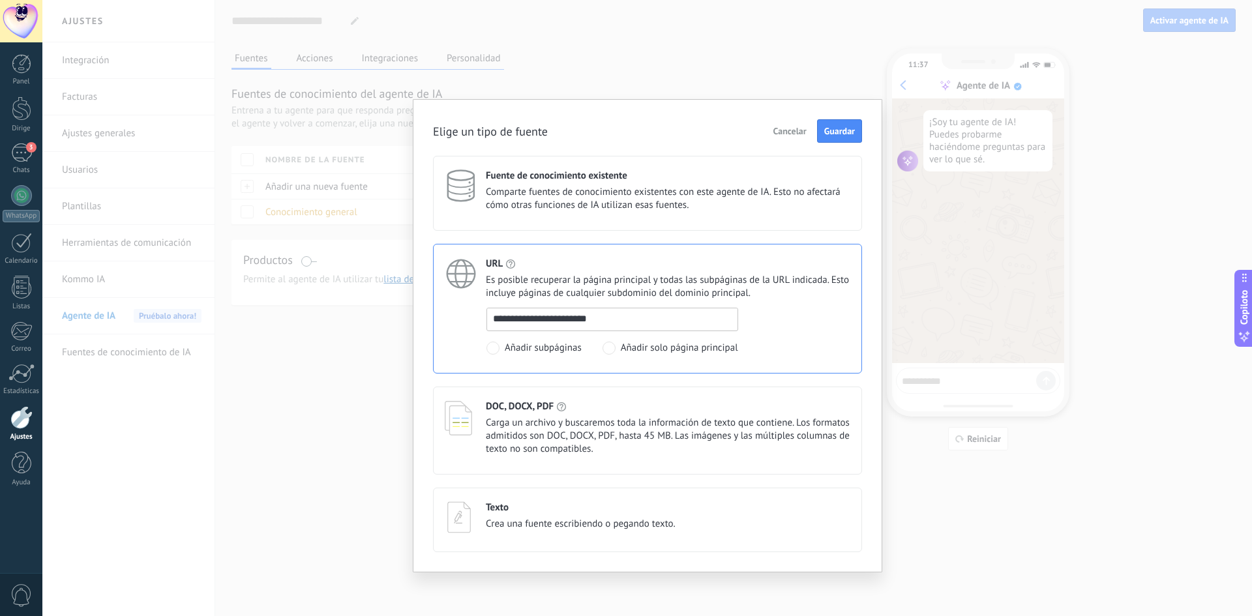
type input "**********"
click at [611, 348] on span at bounding box center [608, 348] width 13 height 13
click at [494, 350] on span at bounding box center [492, 348] width 13 height 13
click at [842, 130] on font "Guardar" at bounding box center [839, 131] width 31 height 12
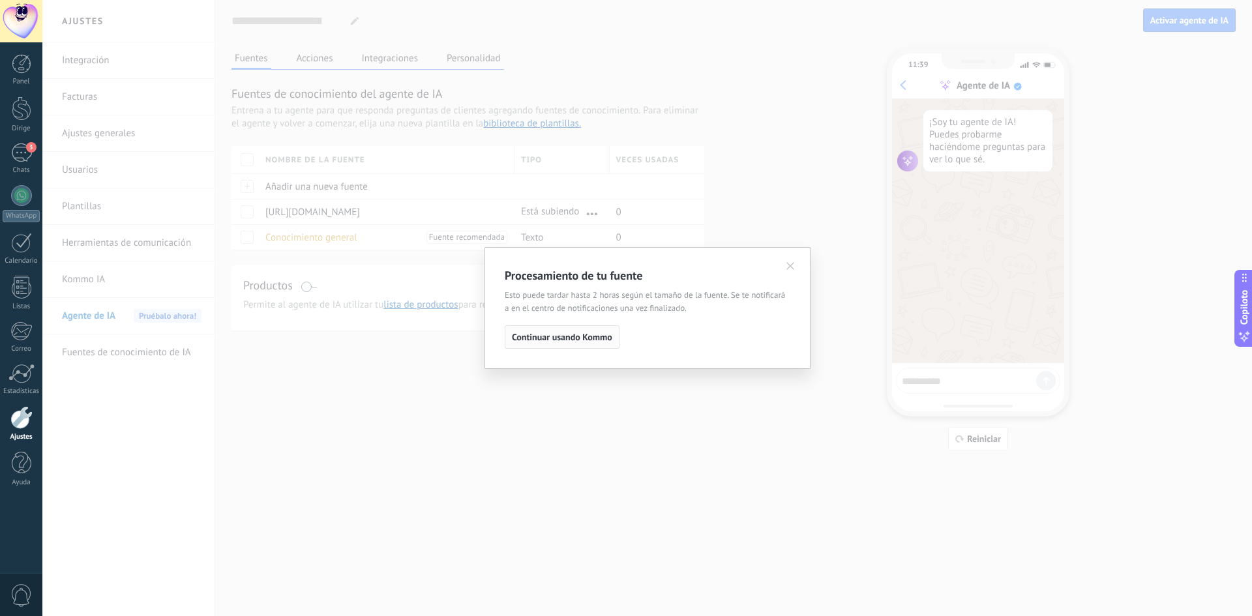
click at [563, 336] on font "Continuar usando Kommo" at bounding box center [562, 337] width 100 height 12
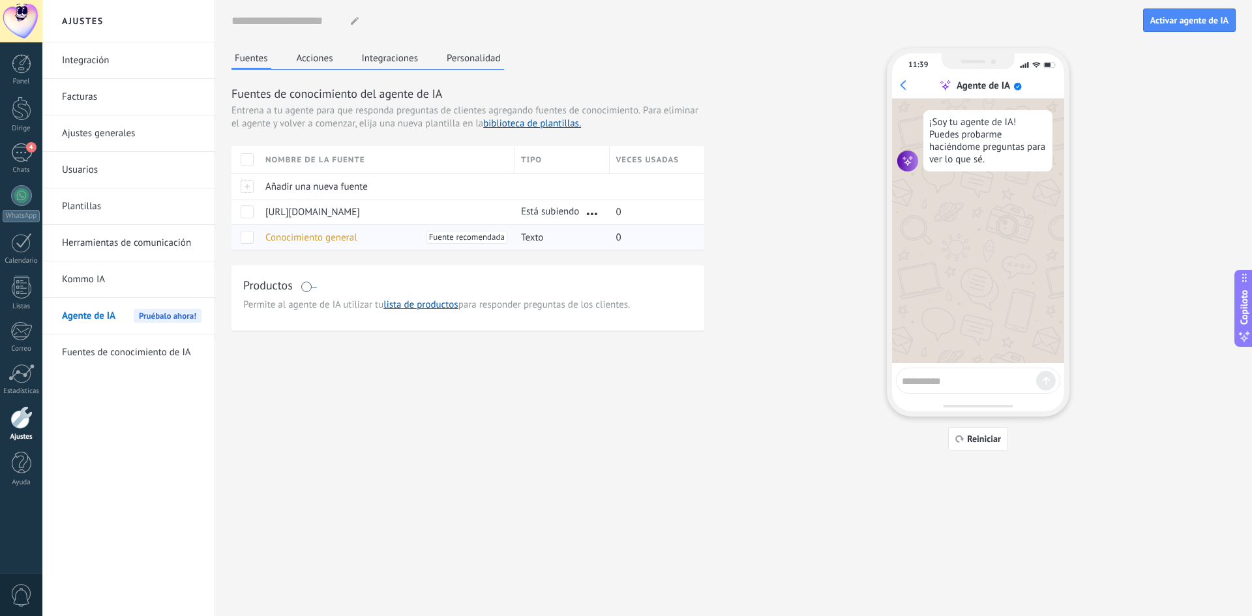
click at [247, 239] on span at bounding box center [247, 237] width 13 height 13
click at [658, 405] on div "Fuentes Acciones Integraciones Personalidad Fuentes de conocimiento del agente …" at bounding box center [733, 249] width 1004 height 402
click at [247, 237] on span at bounding box center [247, 237] width 13 height 13
click at [345, 239] on font "Conocimiento general" at bounding box center [311, 237] width 92 height 12
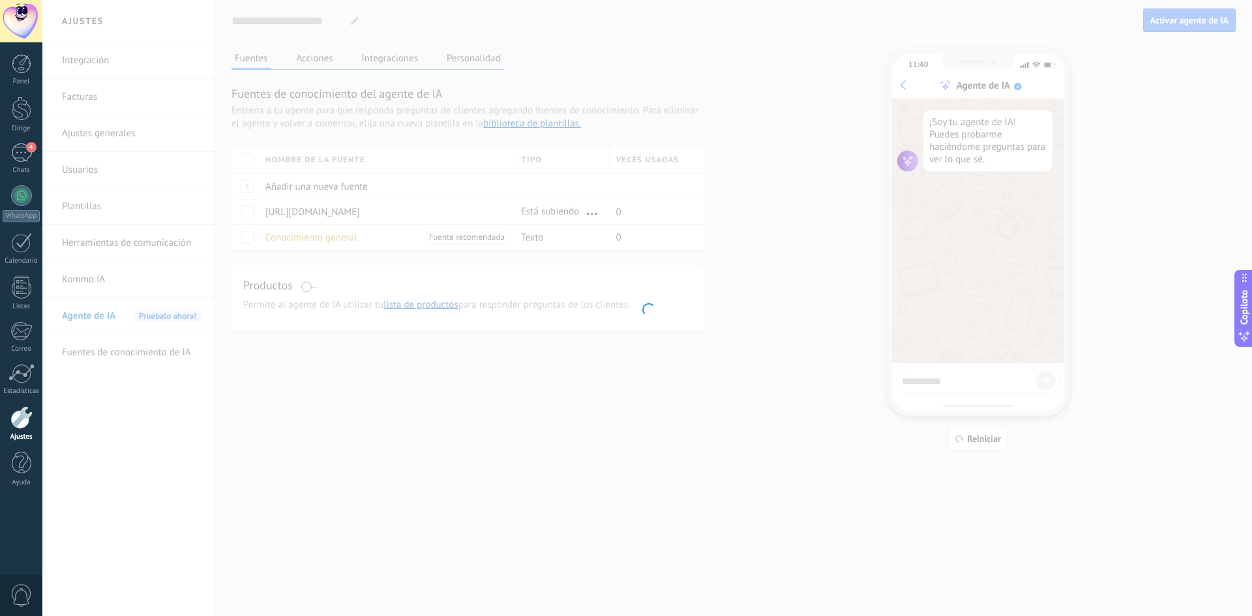
type input "**********"
type textarea "**********"
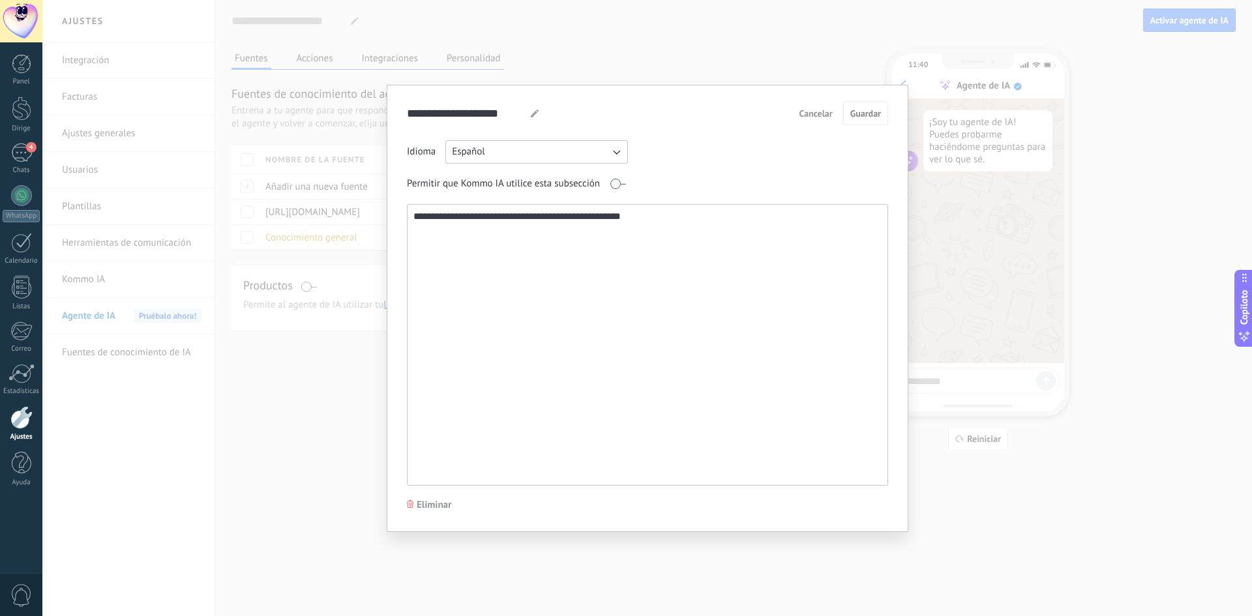
click at [644, 229] on textarea "**********" at bounding box center [645, 345] width 477 height 280
click at [667, 244] on textarea "**********" at bounding box center [645, 345] width 477 height 280
click at [655, 213] on textarea "**********" at bounding box center [645, 345] width 477 height 280
click at [658, 216] on textarea "**********" at bounding box center [645, 345] width 477 height 280
click at [658, 218] on textarea "**********" at bounding box center [645, 345] width 477 height 280
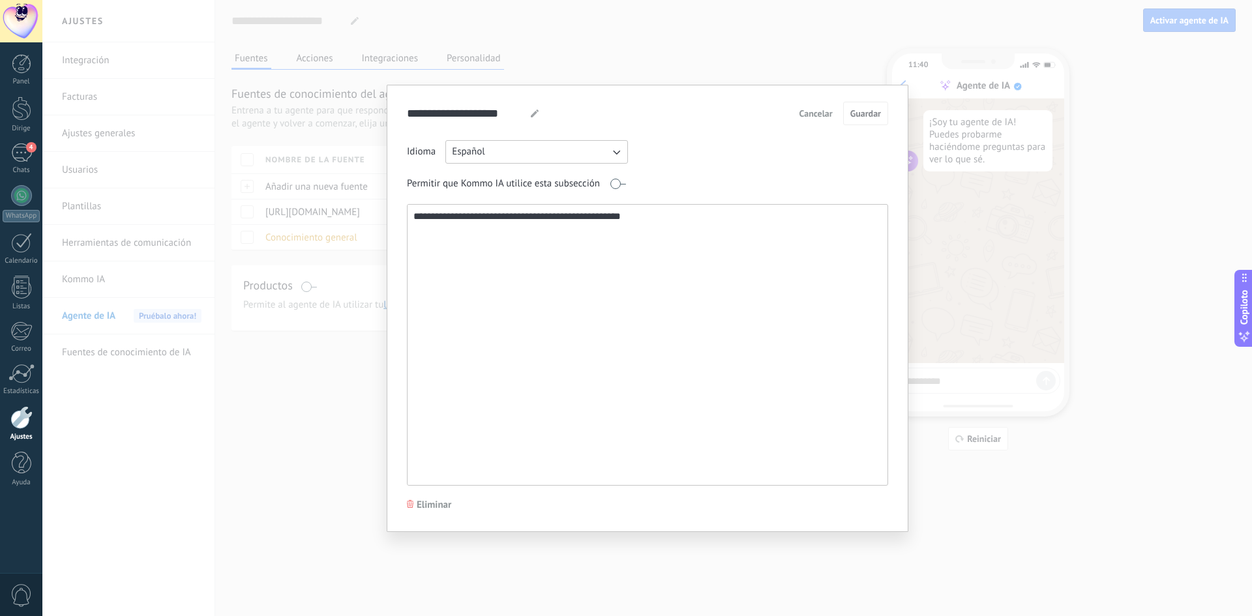
click at [657, 218] on textarea "**********" at bounding box center [645, 345] width 477 height 280
click at [821, 116] on font "Cancelar" at bounding box center [815, 114] width 33 height 12
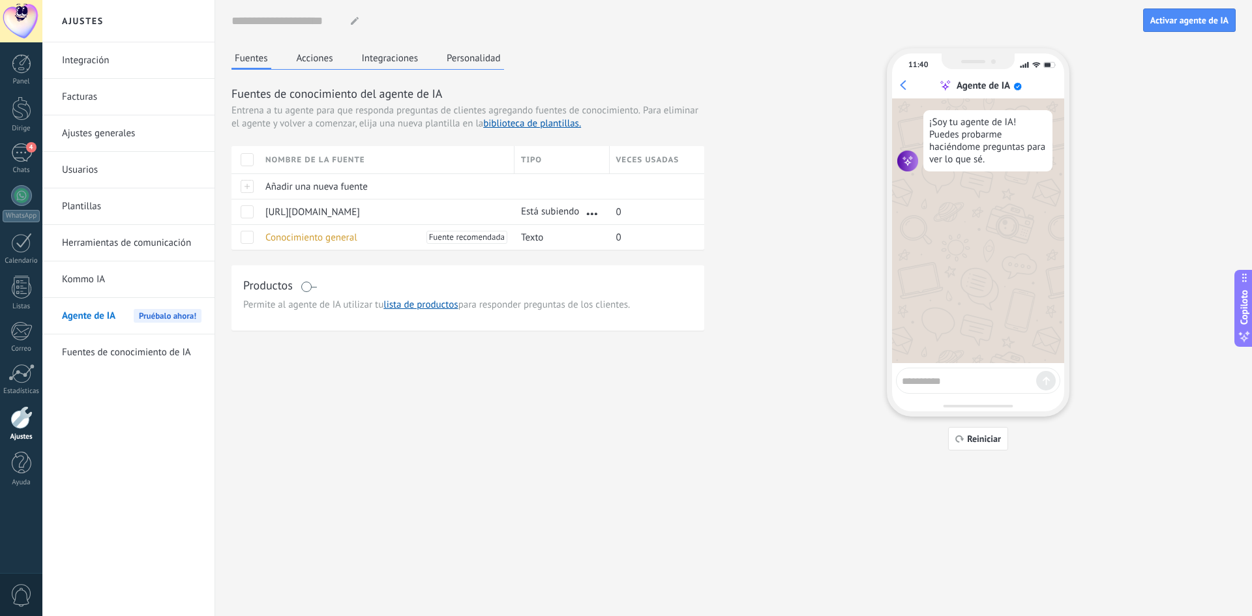
click at [316, 60] on font "Acciones" at bounding box center [315, 58] width 37 height 12
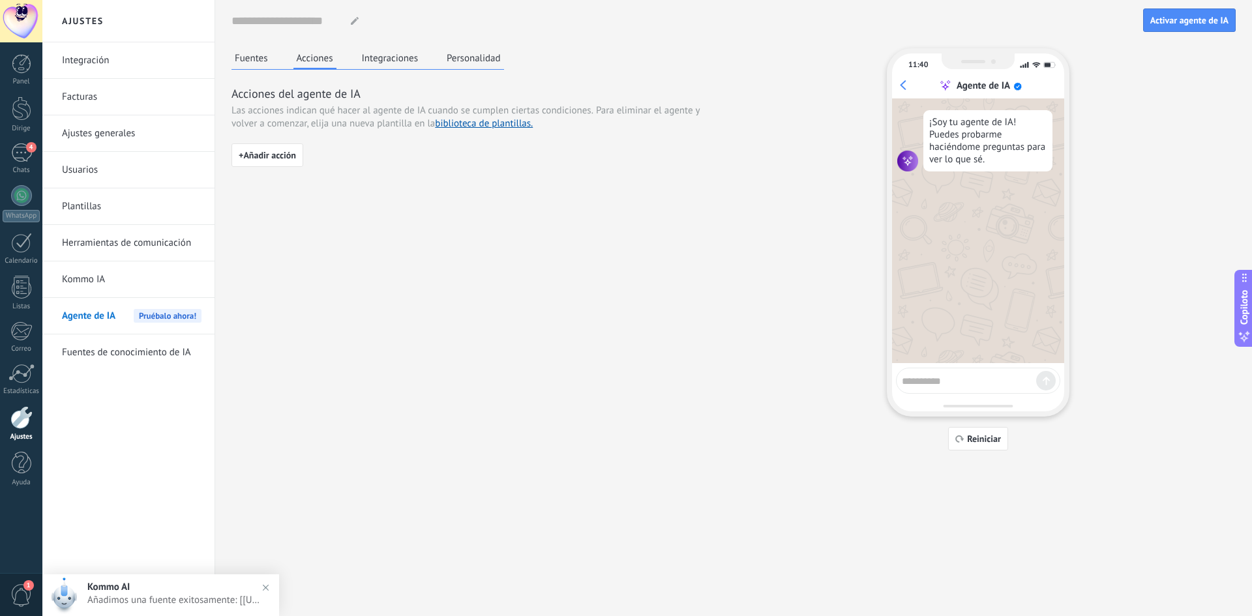
click at [321, 58] on font "Acciones" at bounding box center [315, 58] width 37 height 12
click at [24, 110] on div at bounding box center [22, 108] width 20 height 24
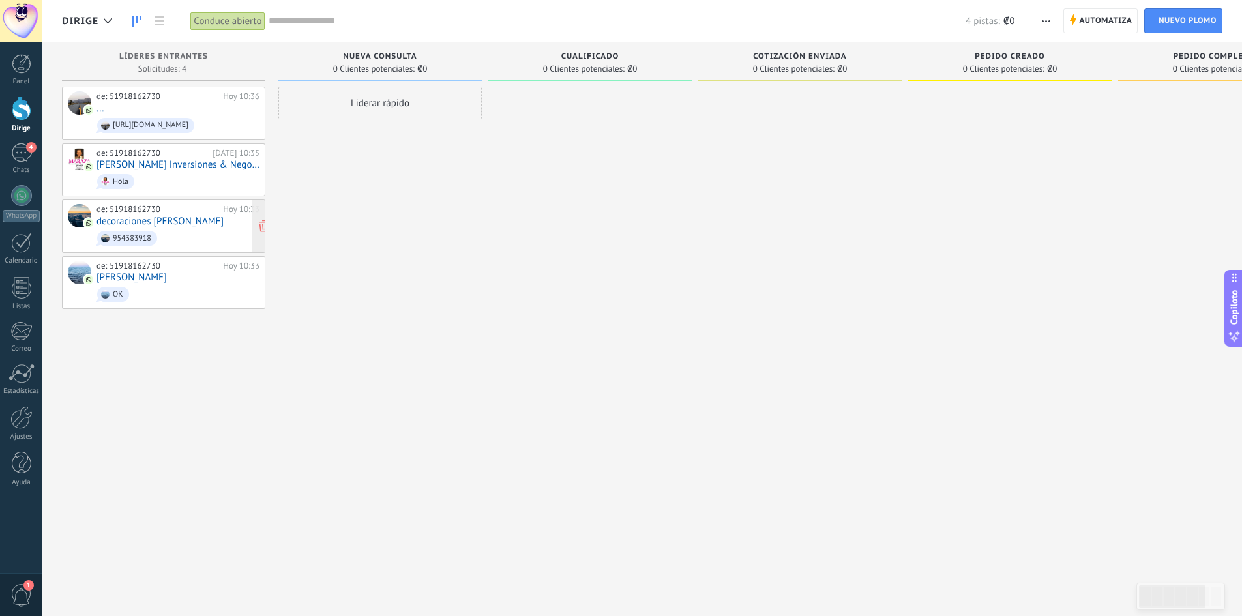
click at [134, 222] on font "decoraciones [PERSON_NAME]" at bounding box center [159, 221] width 127 height 12
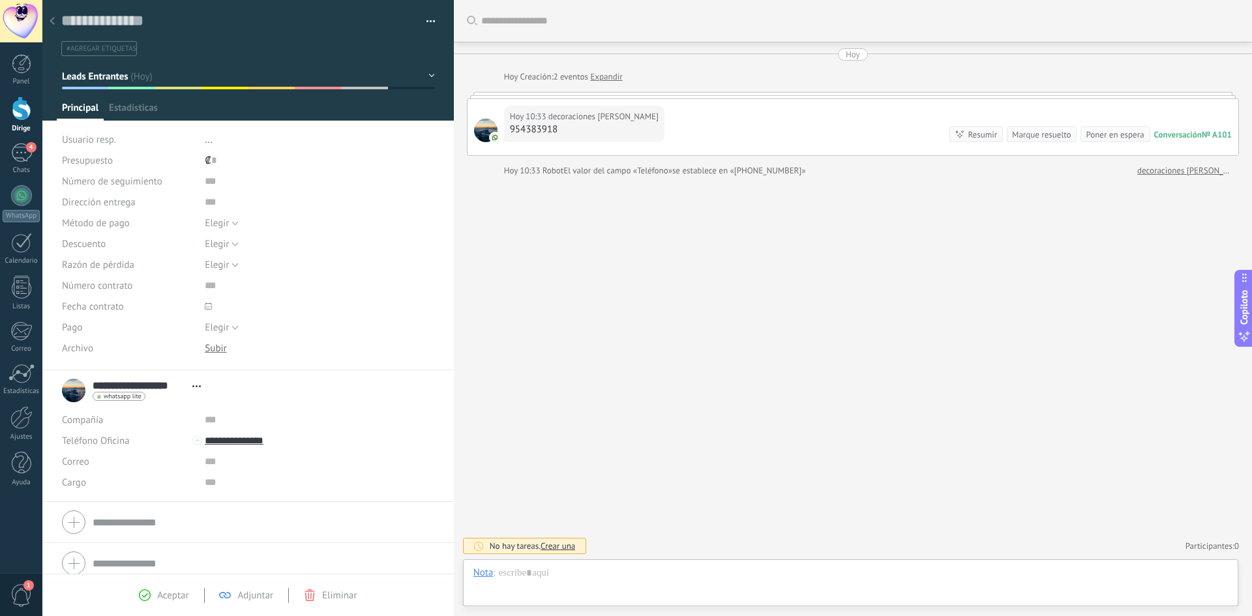
scroll to position [20, 0]
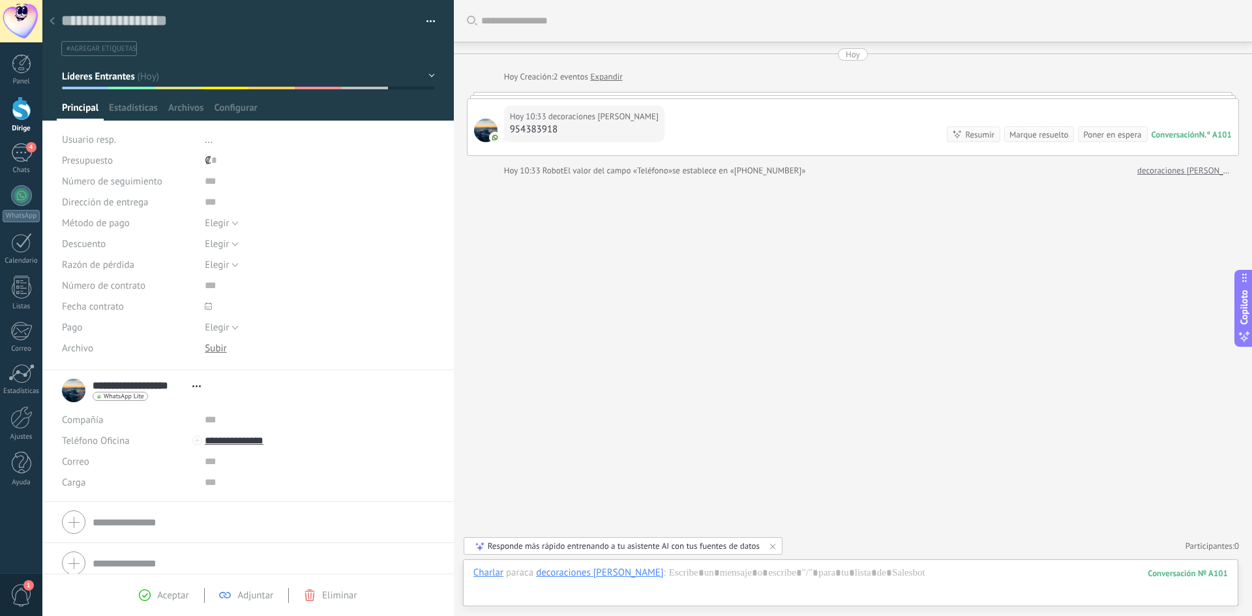
click at [773, 548] on icon at bounding box center [772, 546] width 10 height 10
click at [550, 426] on div "Buscar Cargar más [DATE] [DATE] Creación: 2 eventos Expandir [DATE] 10:33 decor…" at bounding box center [853, 308] width 798 height 616
click at [658, 173] on font "El valor del campo «Teléfono»" at bounding box center [617, 170] width 109 height 11
click at [748, 222] on div "Buscar Cargar más [DATE] [DATE] Creación: 2 eventos Expandir [DATE] 10:33 decor…" at bounding box center [853, 308] width 798 height 616
click at [739, 580] on div at bounding box center [850, 586] width 754 height 39
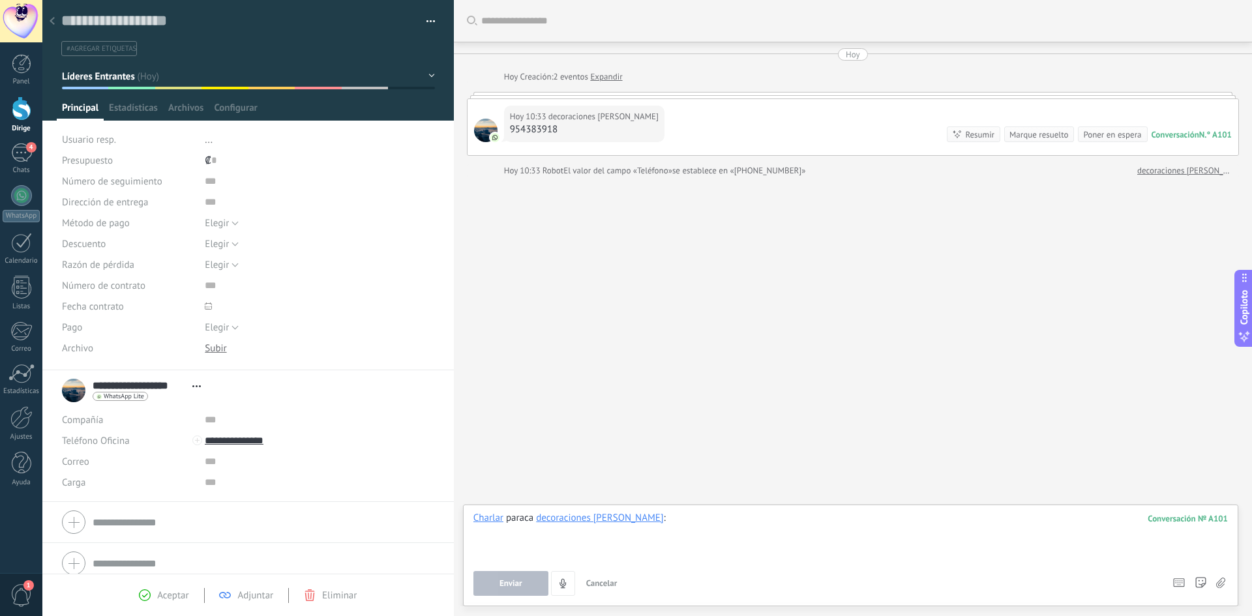
click at [651, 518] on div at bounding box center [850, 537] width 754 height 50
click at [604, 543] on div at bounding box center [850, 537] width 754 height 50
click at [606, 75] on font "Expandir" at bounding box center [606, 76] width 32 height 11
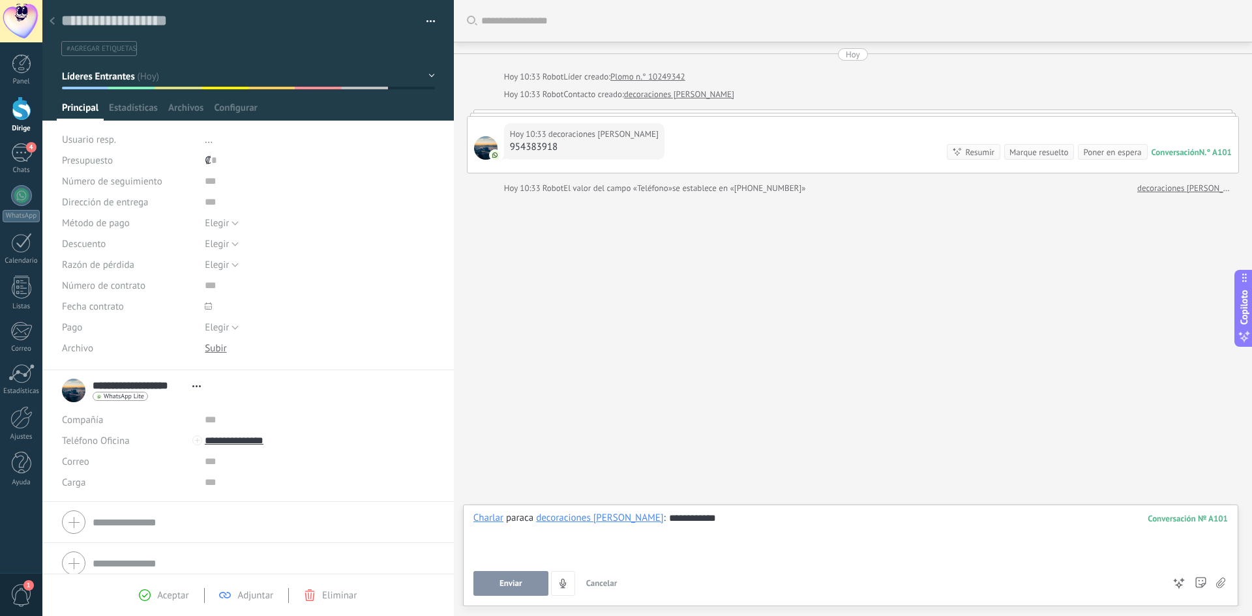
click at [703, 527] on div "**********" at bounding box center [850, 537] width 754 height 50
drag, startPoint x: 681, startPoint y: 528, endPoint x: 535, endPoint y: 539, distance: 145.8
click at [535, 539] on div "**********" at bounding box center [850, 537] width 754 height 50
click at [638, 413] on div "Buscar Cargar más [DATE] [DATE] 10:33 Robot Líder creado: Plomo n.° 10249342 [D…" at bounding box center [853, 308] width 798 height 616
click at [27, 425] on div at bounding box center [21, 417] width 22 height 23
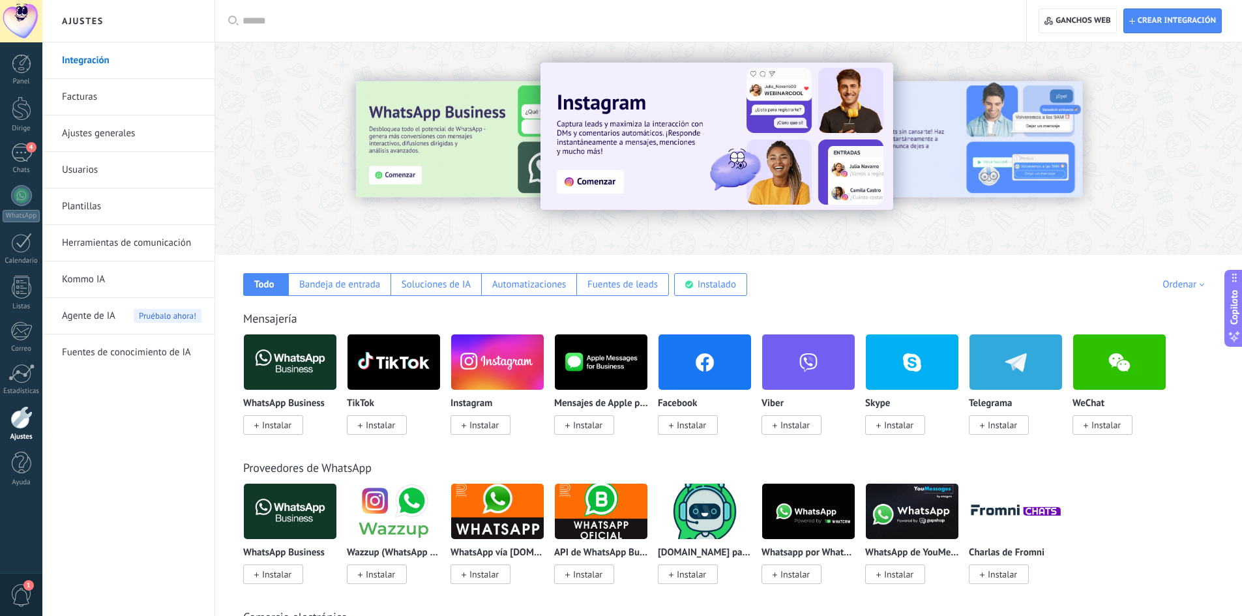
click at [94, 210] on font "Plantillas" at bounding box center [81, 206] width 39 height 12
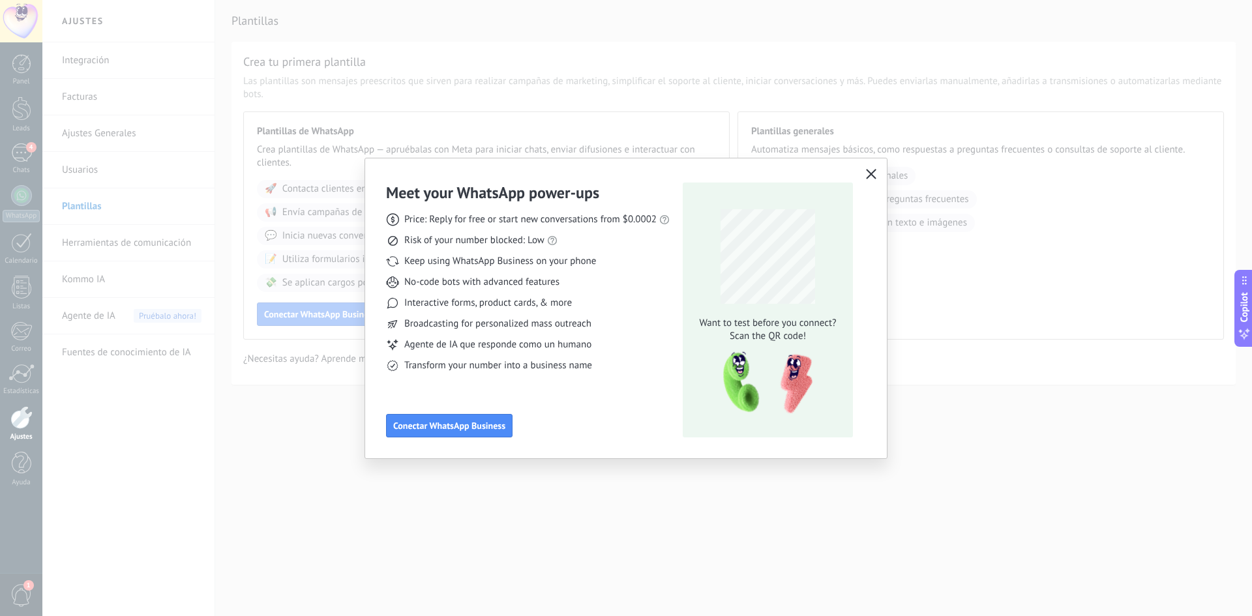
click at [872, 177] on icon "button" at bounding box center [871, 174] width 10 height 10
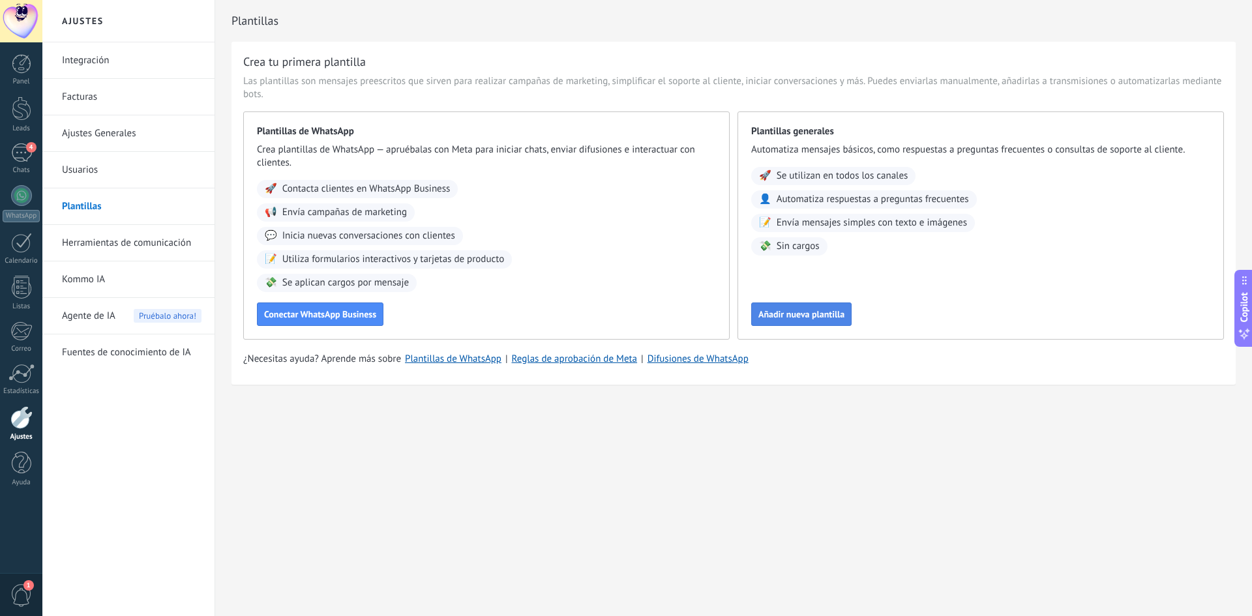
click at [804, 317] on span "Añadir nueva plantilla" at bounding box center [801, 314] width 86 height 9
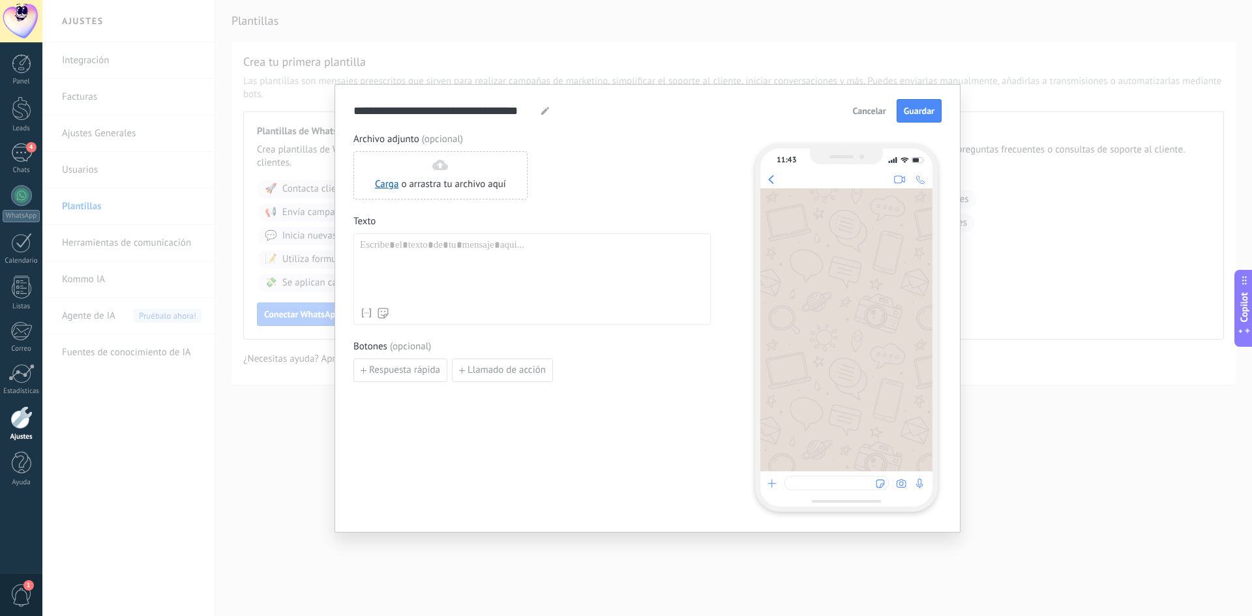
click at [392, 269] on div at bounding box center [532, 270] width 344 height 62
click at [404, 253] on div at bounding box center [532, 270] width 344 height 62
click at [385, 250] on div at bounding box center [532, 270] width 344 height 62
click at [386, 249] on div at bounding box center [532, 270] width 344 height 62
click at [869, 112] on span "Cancelar" at bounding box center [869, 110] width 33 height 9
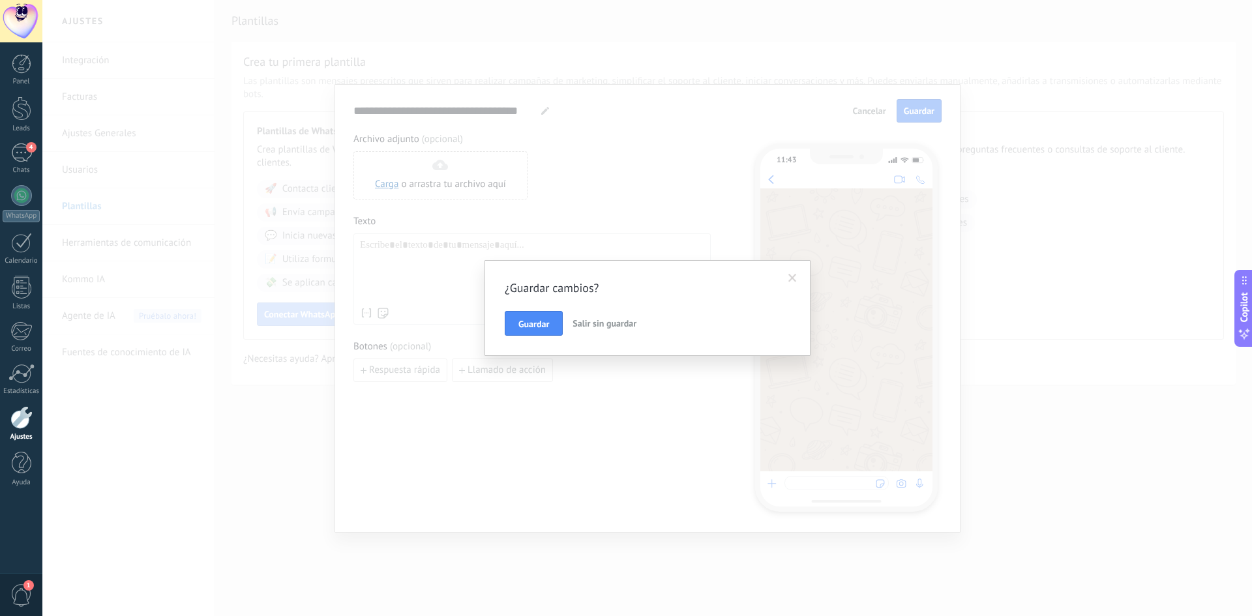
click at [793, 278] on span at bounding box center [792, 278] width 8 height 9
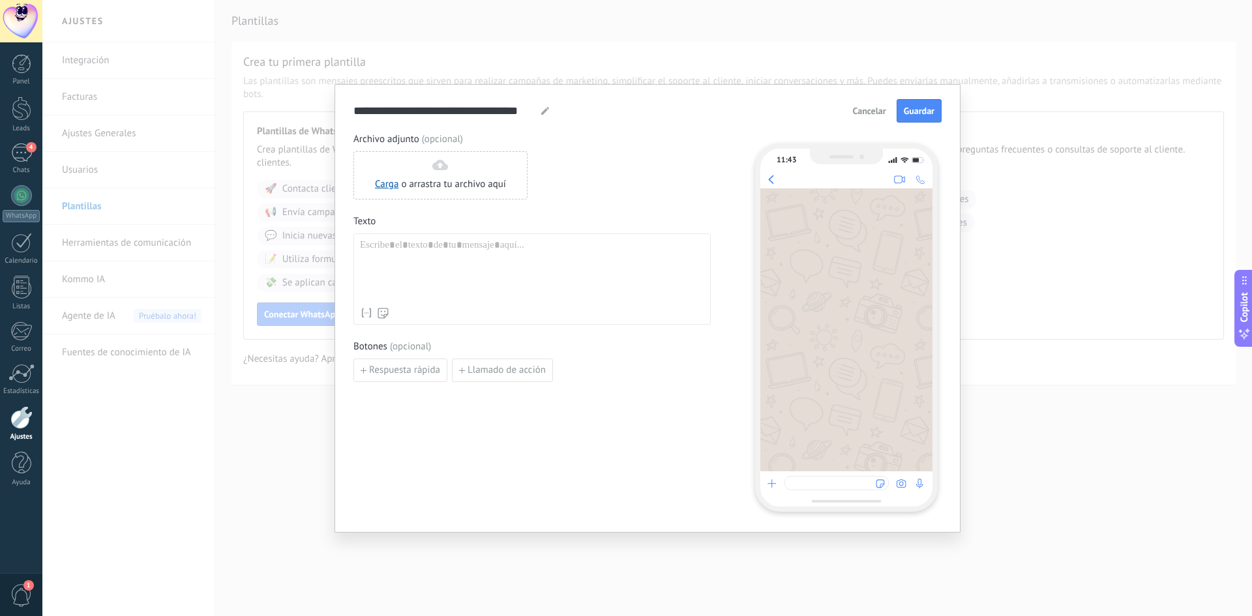
click at [443, 245] on div at bounding box center [532, 270] width 344 height 62
click at [868, 109] on span "Cancelar" at bounding box center [869, 110] width 33 height 9
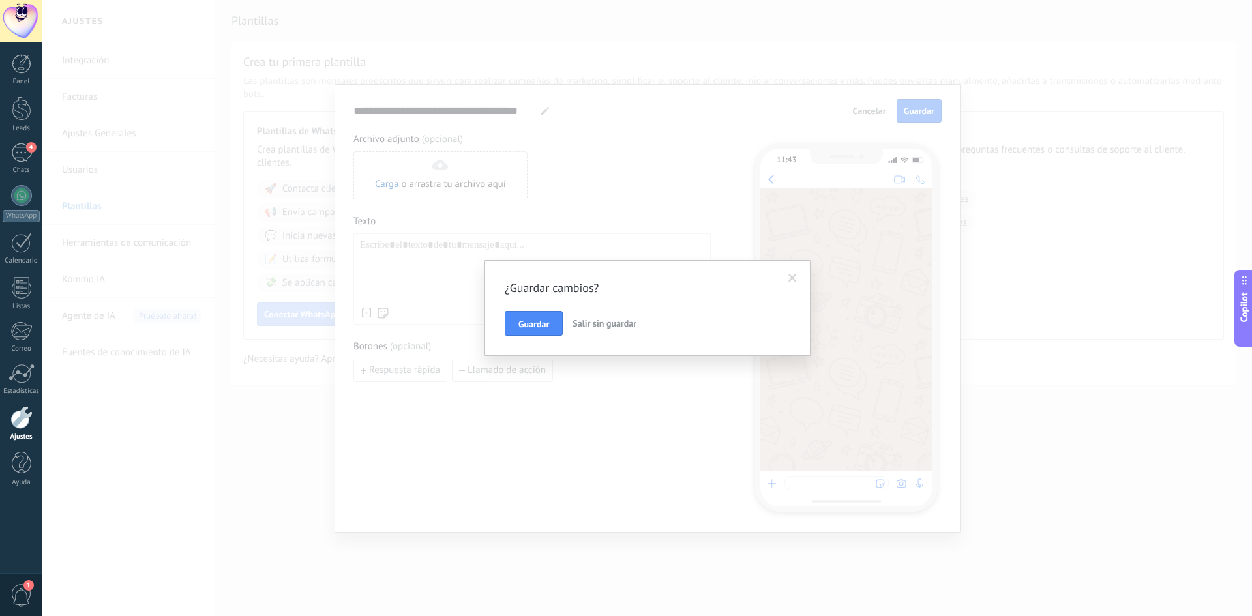
click at [595, 328] on span "Salir sin guardar" at bounding box center [604, 323] width 64 height 12
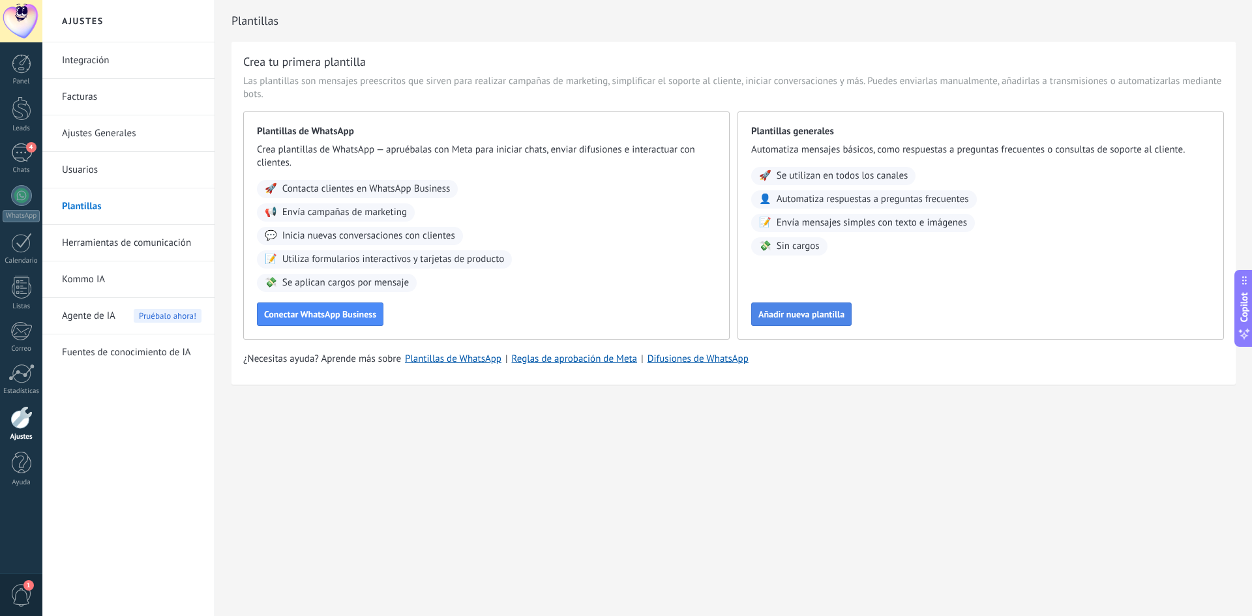
click at [806, 316] on span "Añadir nueva plantilla" at bounding box center [801, 314] width 86 height 9
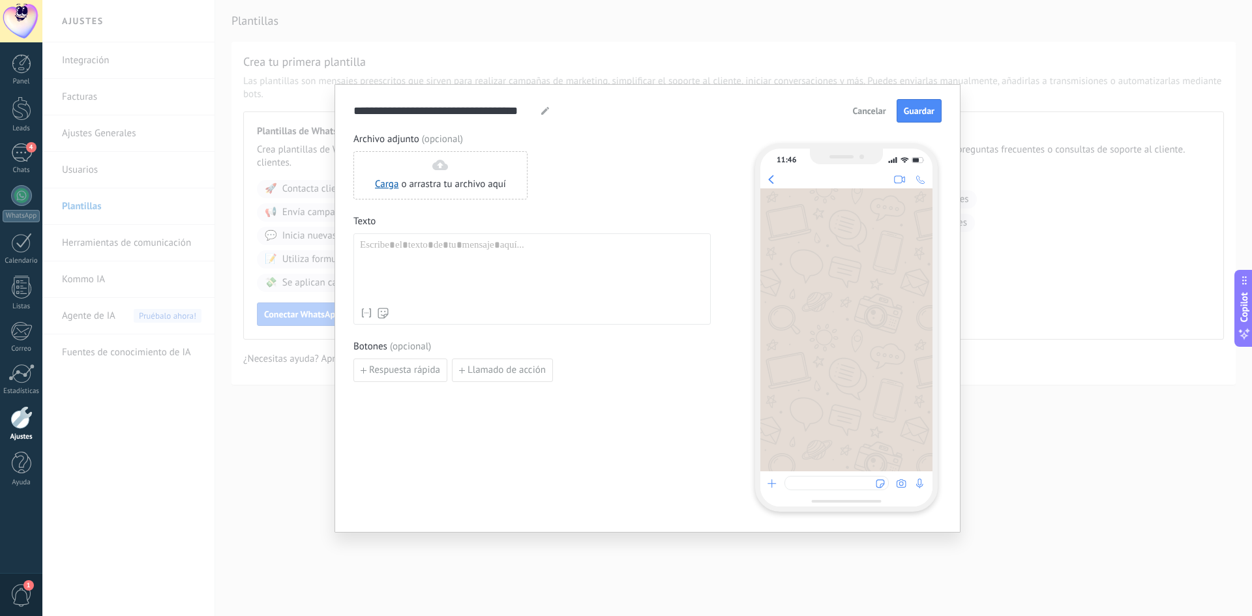
click at [1049, 453] on div "**********" at bounding box center [646, 308] width 1209 height 616
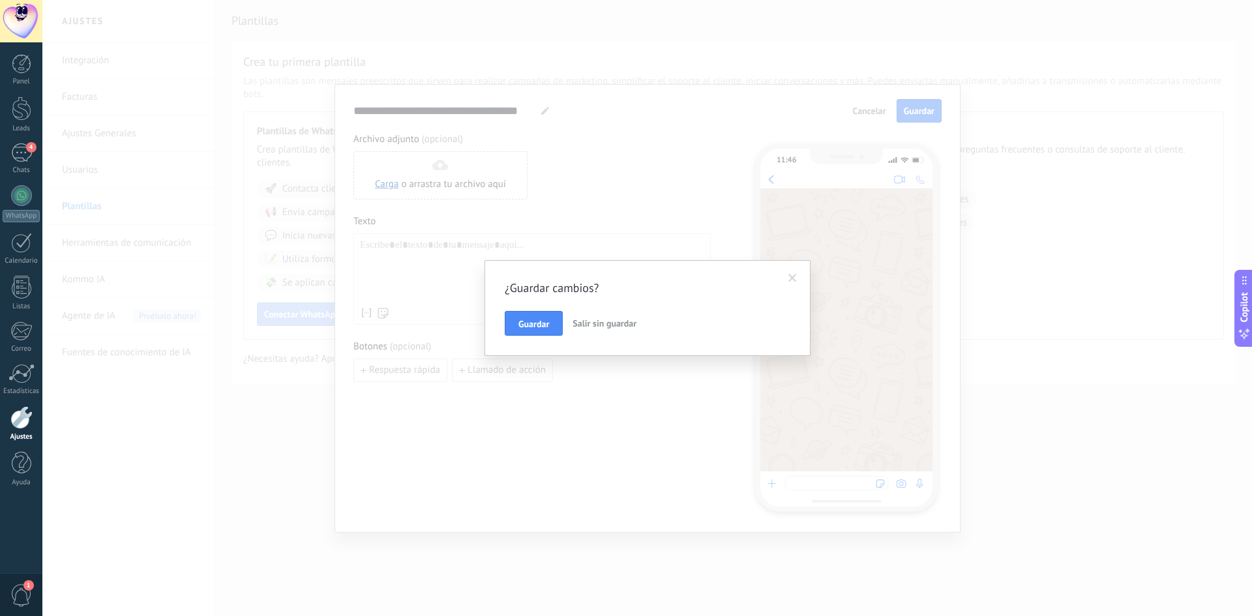
click at [612, 327] on span "Salir sin guardar" at bounding box center [604, 323] width 64 height 12
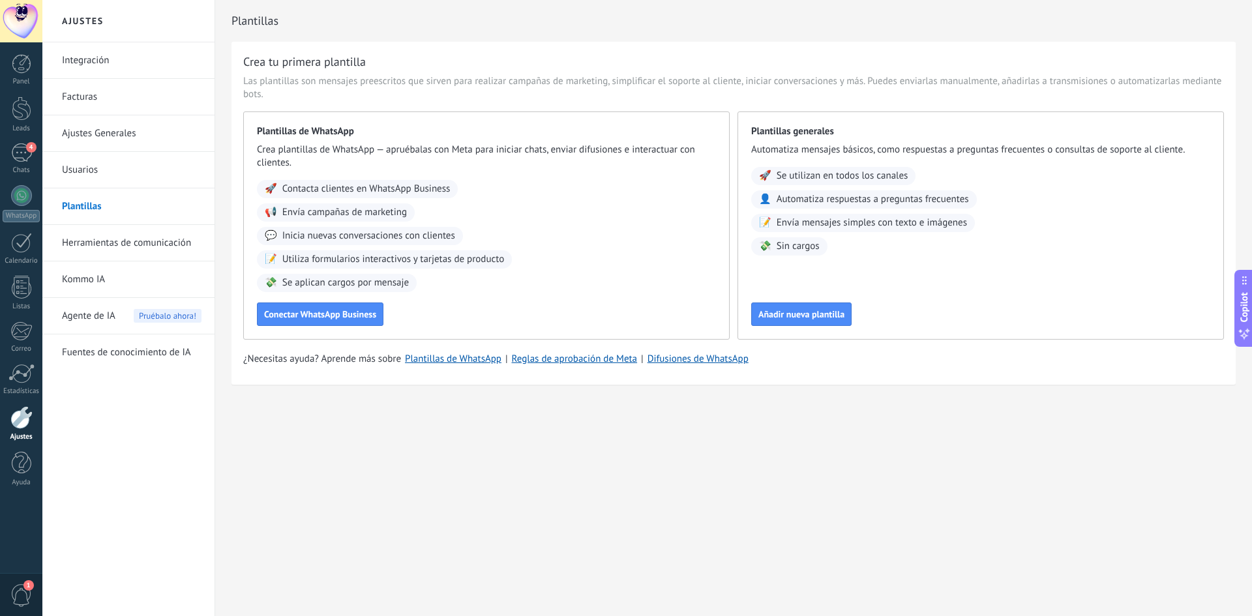
click at [659, 424] on div "Plantillas Crea tu primera plantilla Las plantillas son mensajes preescritos qu…" at bounding box center [733, 220] width 1037 height 440
click at [136, 452] on div "Integración Facturas Ajustes Generales Usuarios Plantillas Herramientas de comu…" at bounding box center [128, 329] width 172 height 574
click at [20, 119] on div at bounding box center [22, 108] width 20 height 24
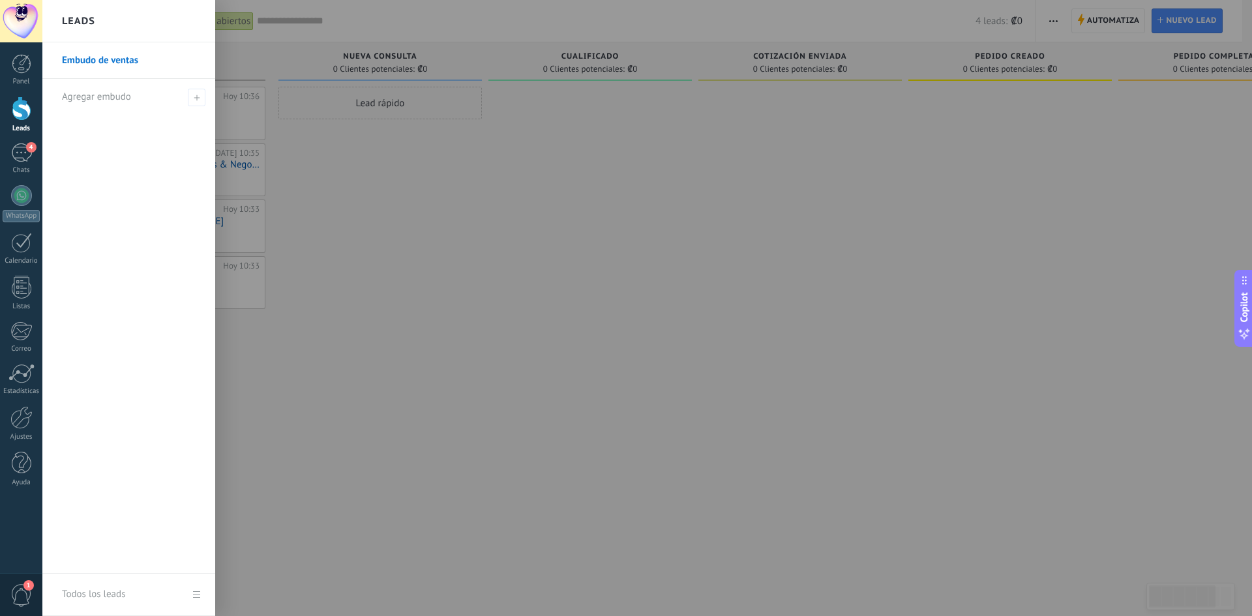
click at [89, 61] on link "Embudo de ventas" at bounding box center [132, 60] width 140 height 37
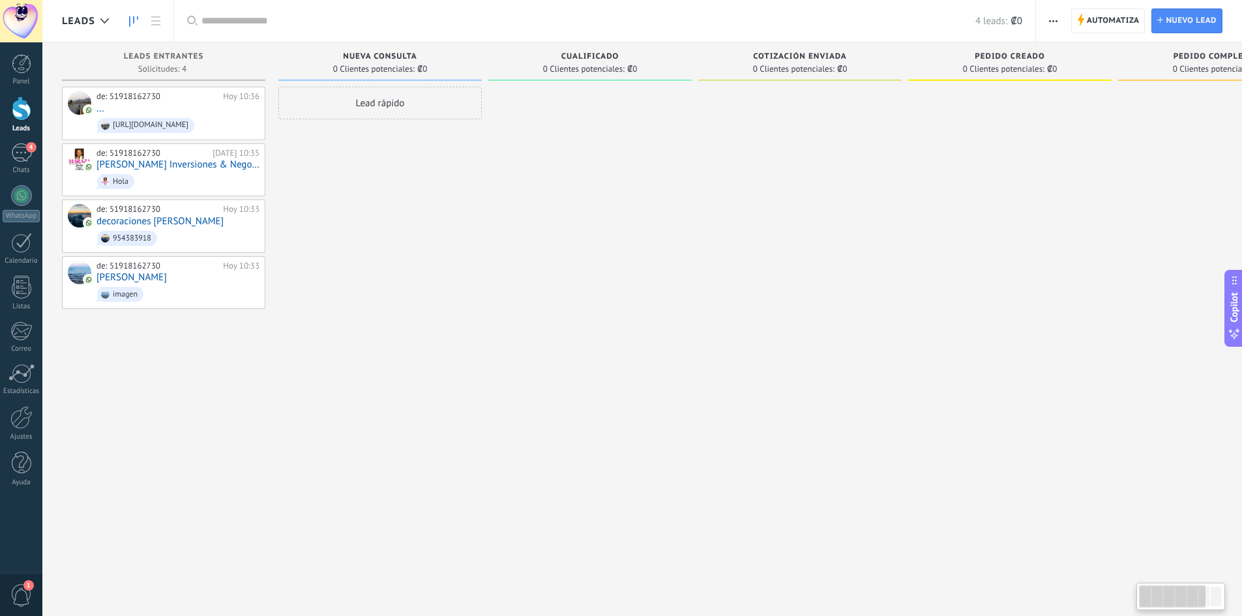
click at [330, 342] on div "Lead rápido" at bounding box center [379, 310] width 203 height 446
click at [20, 422] on div at bounding box center [21, 417] width 22 height 23
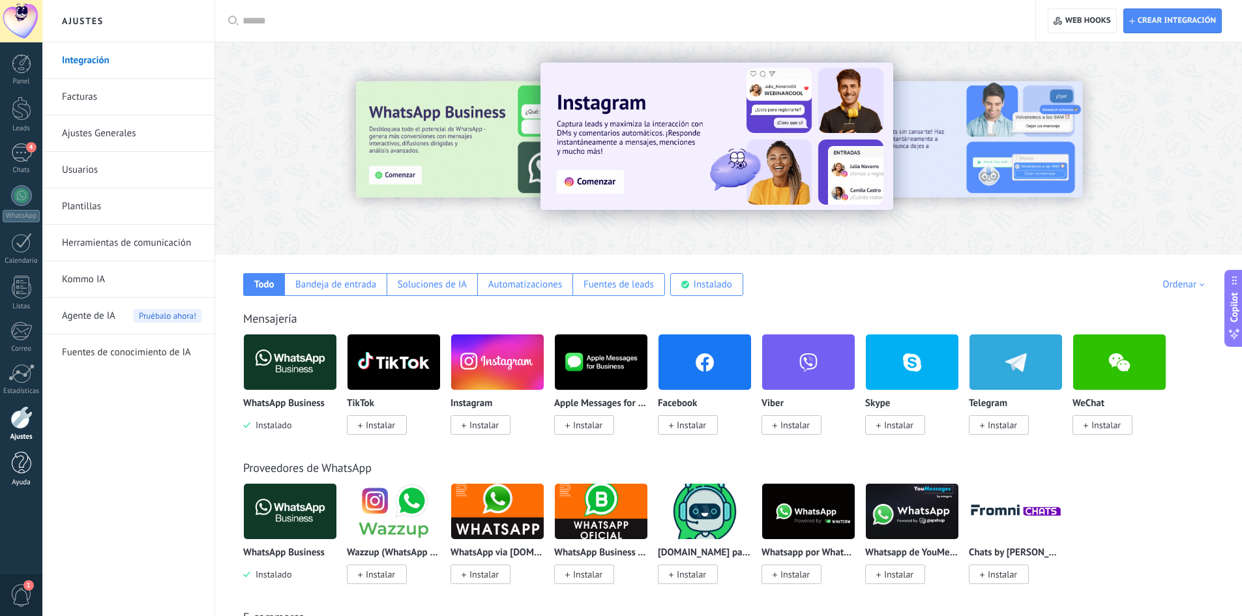
click at [21, 468] on div at bounding box center [22, 463] width 20 height 23
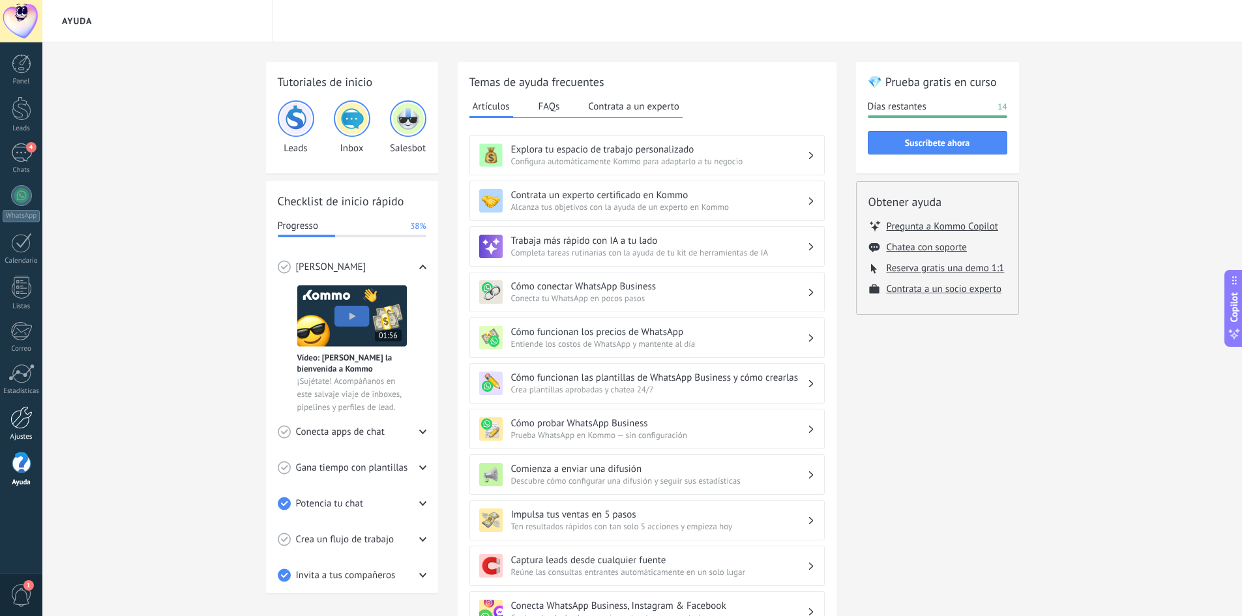
click at [25, 422] on div at bounding box center [21, 417] width 22 height 23
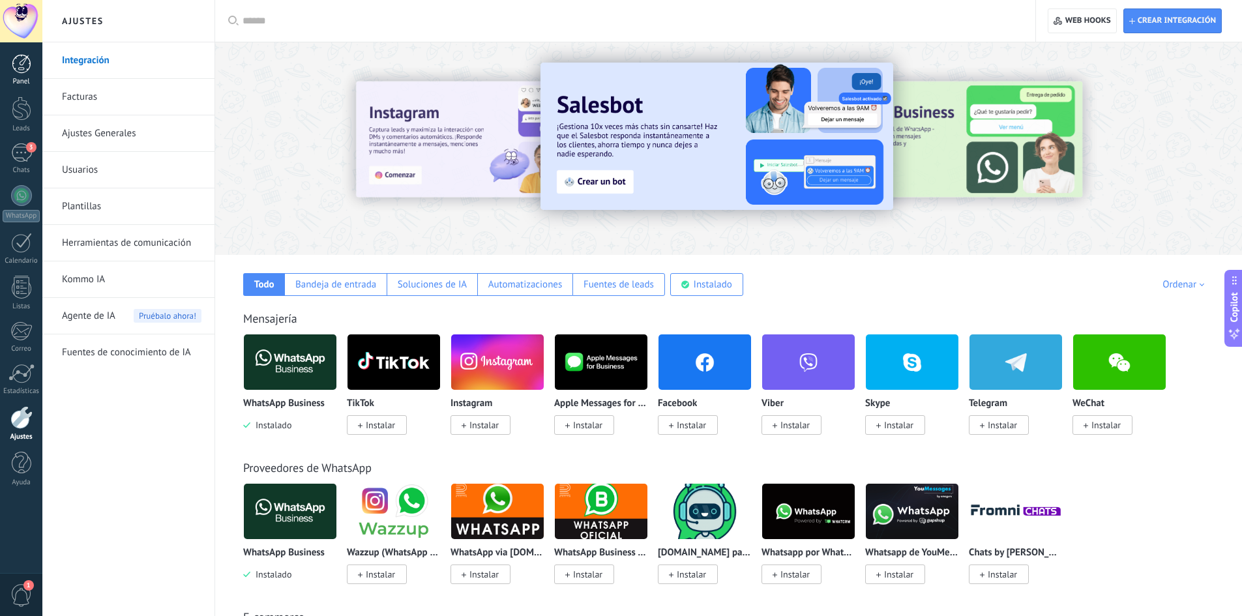
click at [17, 70] on div at bounding box center [22, 64] width 20 height 20
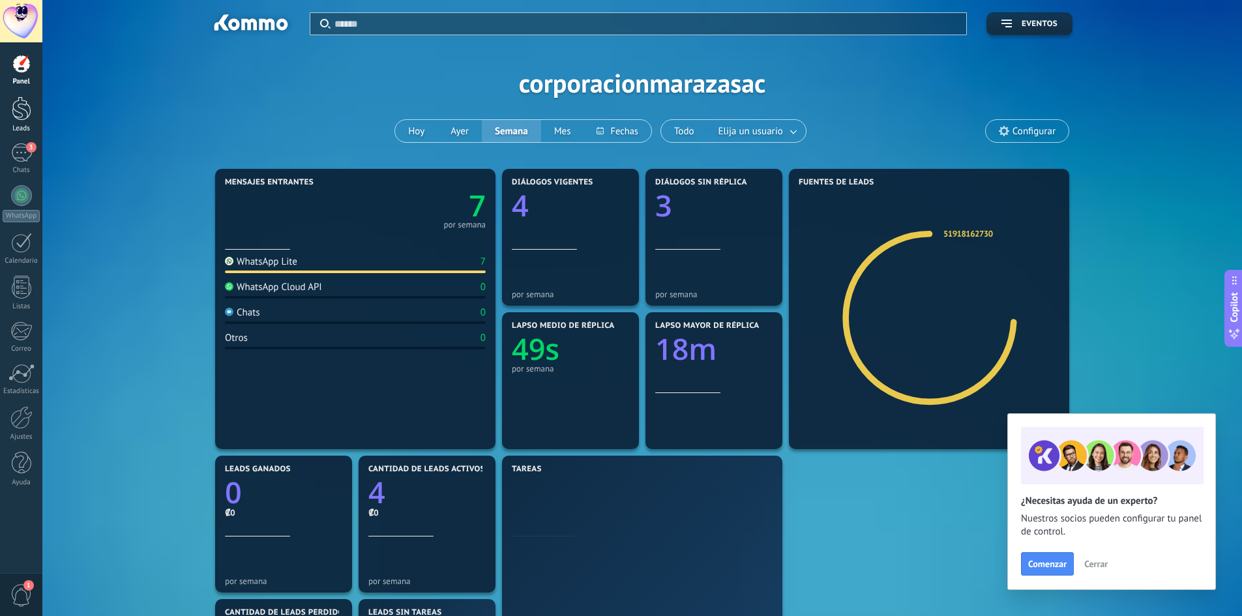
click at [13, 118] on div at bounding box center [22, 108] width 20 height 24
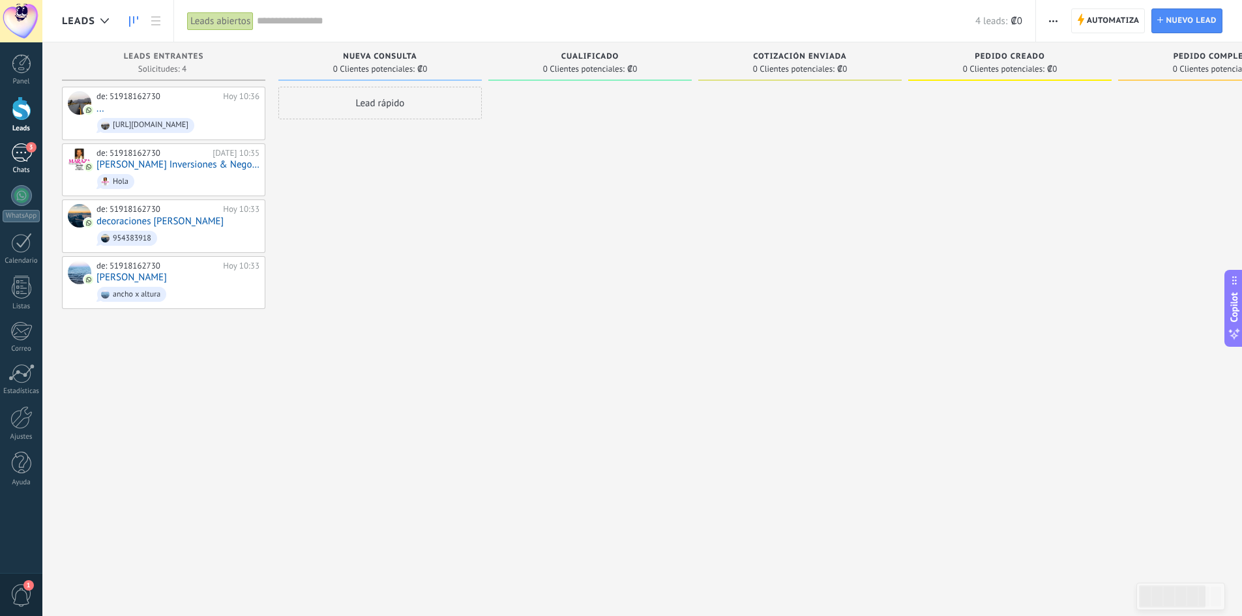
click at [24, 160] on div "3" at bounding box center [21, 152] width 21 height 19
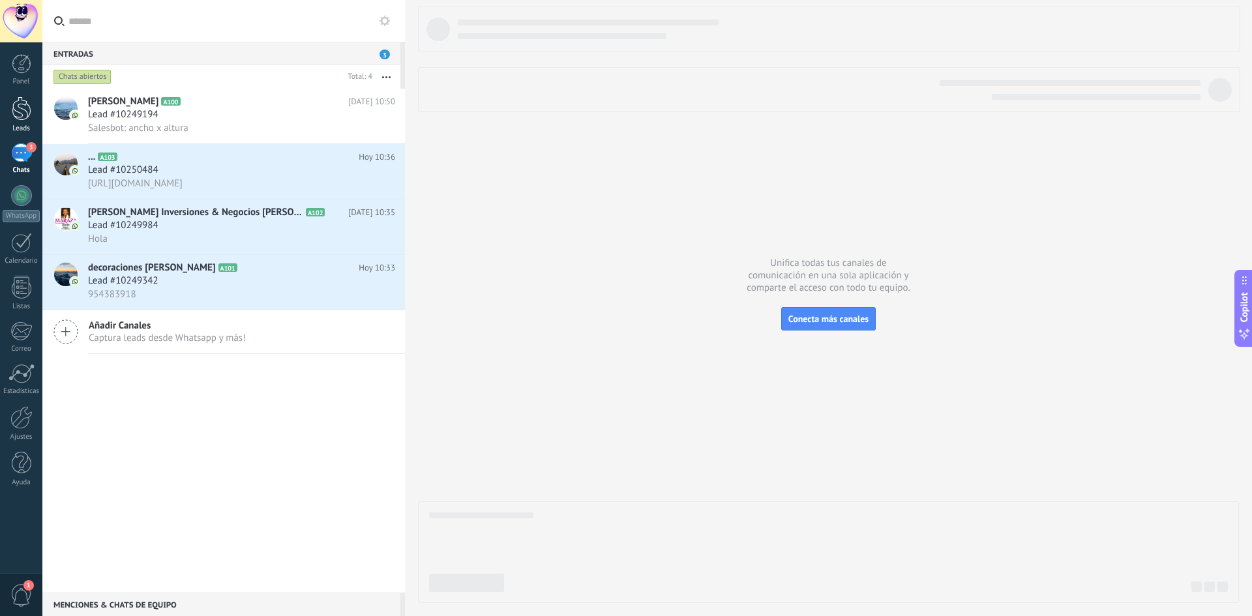
click at [18, 119] on div at bounding box center [22, 108] width 20 height 24
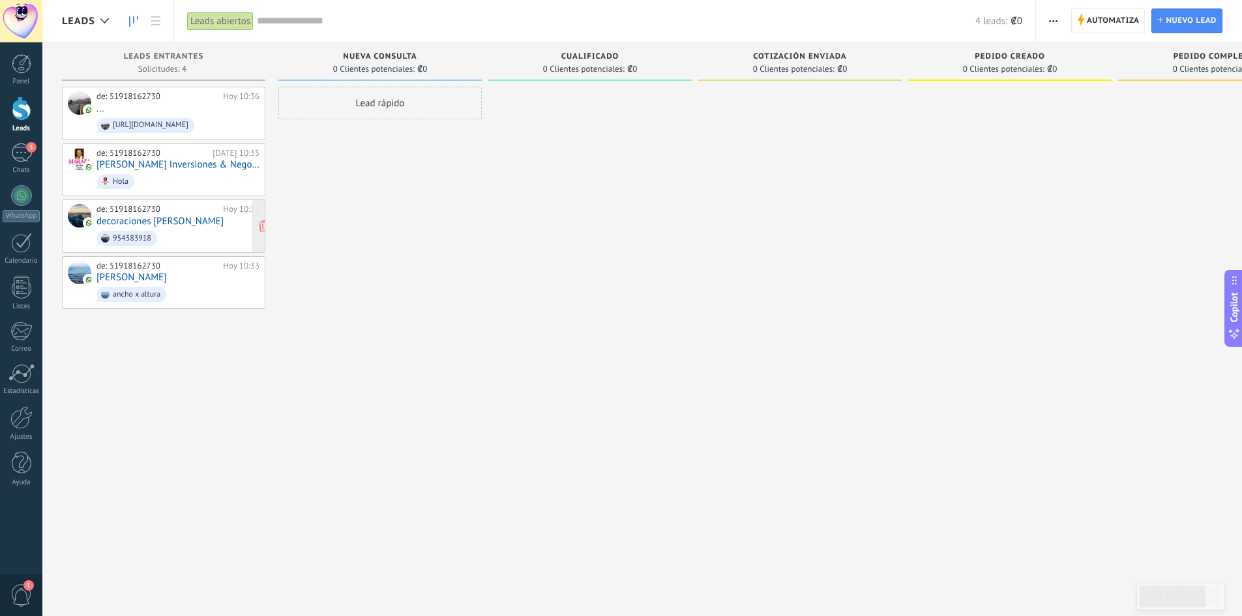
click at [141, 228] on span "954383918" at bounding box center [177, 238] width 163 height 20
click at [141, 221] on link "decoraciones [PERSON_NAME]" at bounding box center [159, 221] width 127 height 11
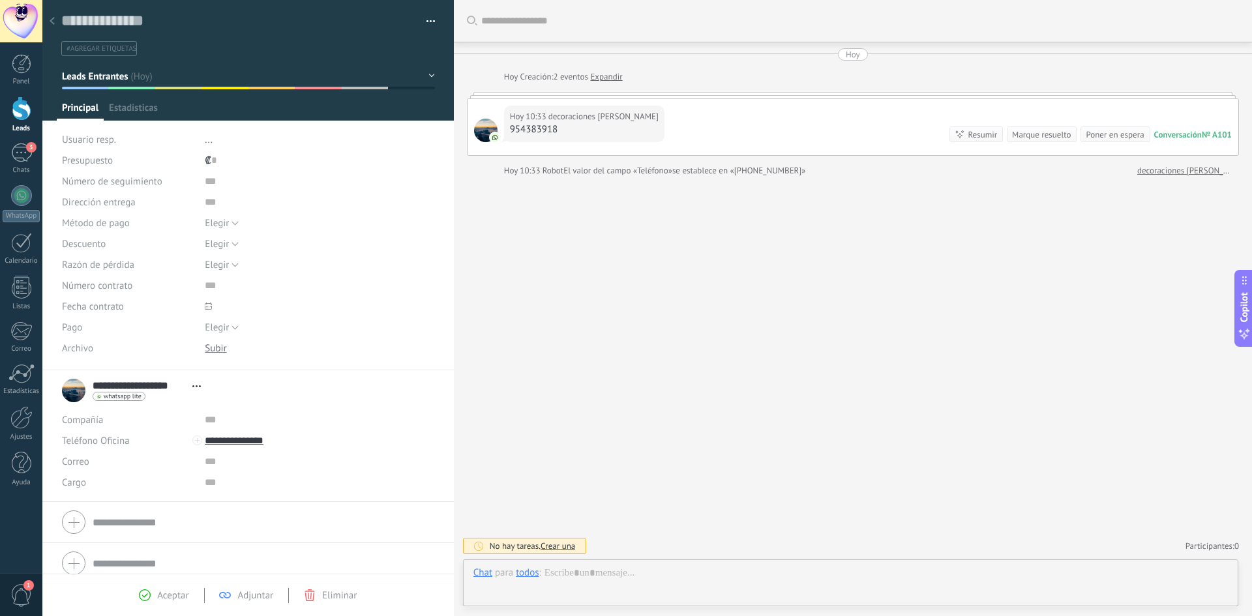
scroll to position [20, 0]
